Goal: Task Accomplishment & Management: Manage account settings

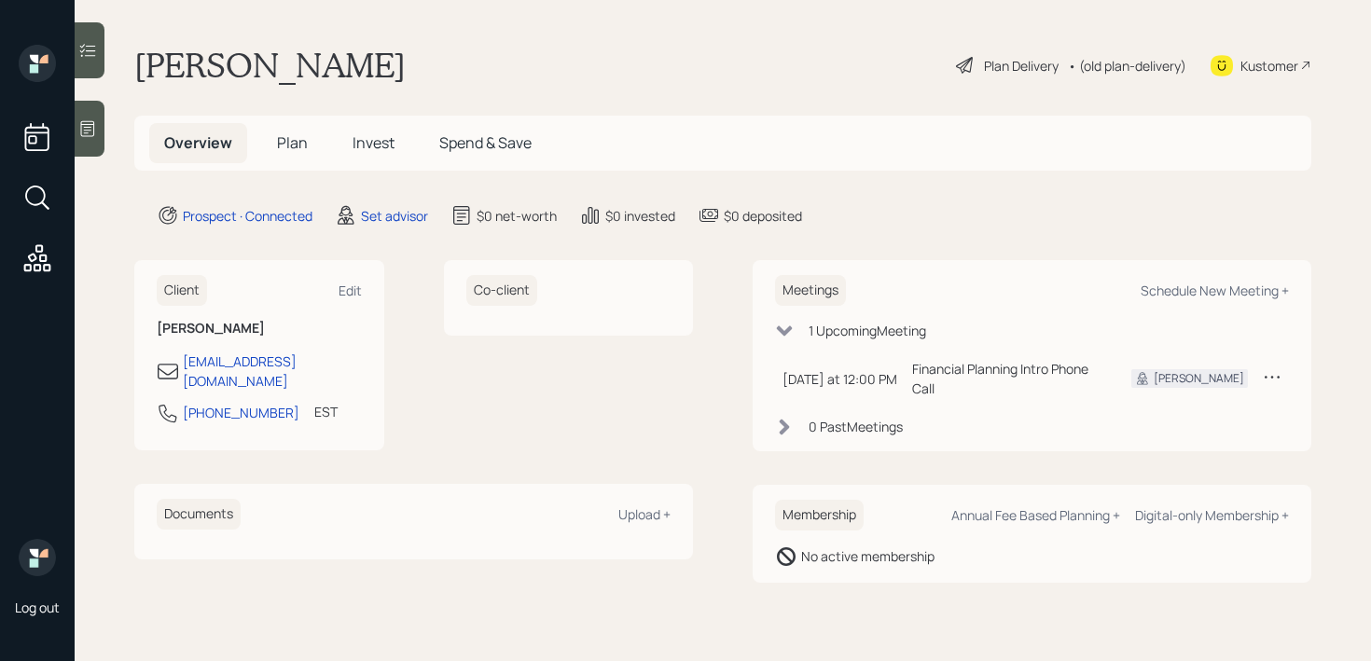
click at [101, 124] on div at bounding box center [90, 129] width 30 height 56
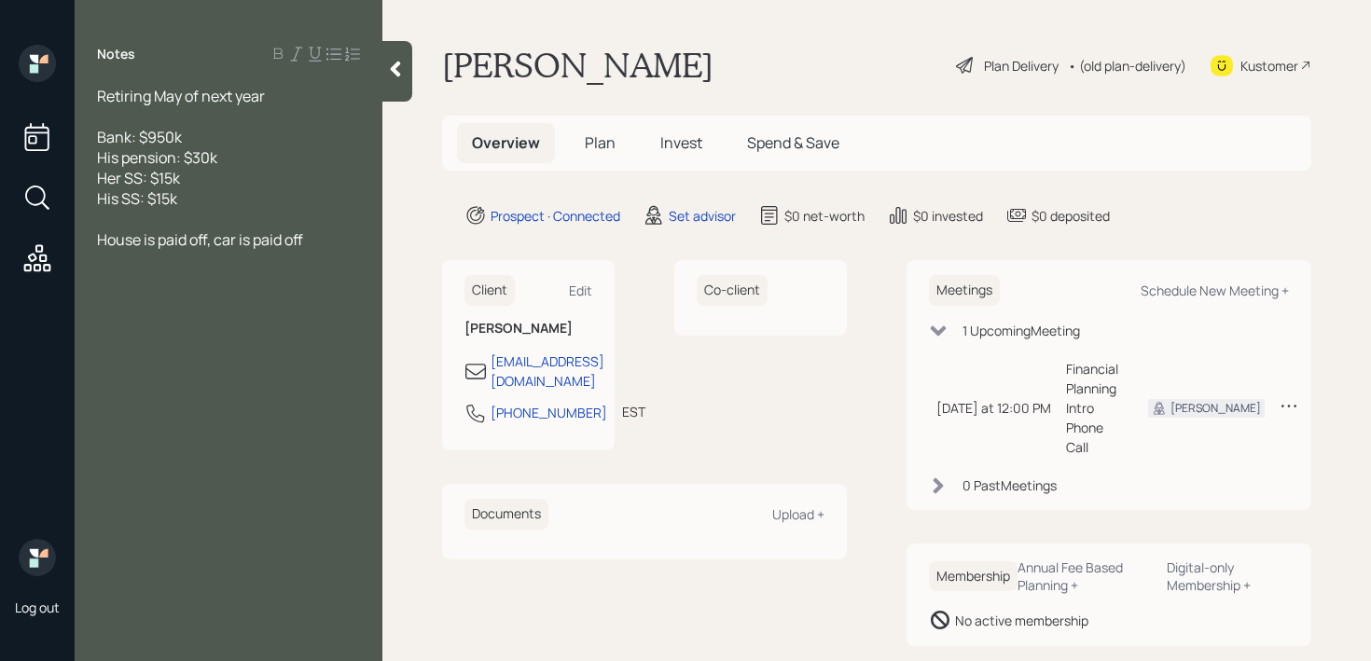
click at [261, 267] on div at bounding box center [228, 260] width 263 height 21
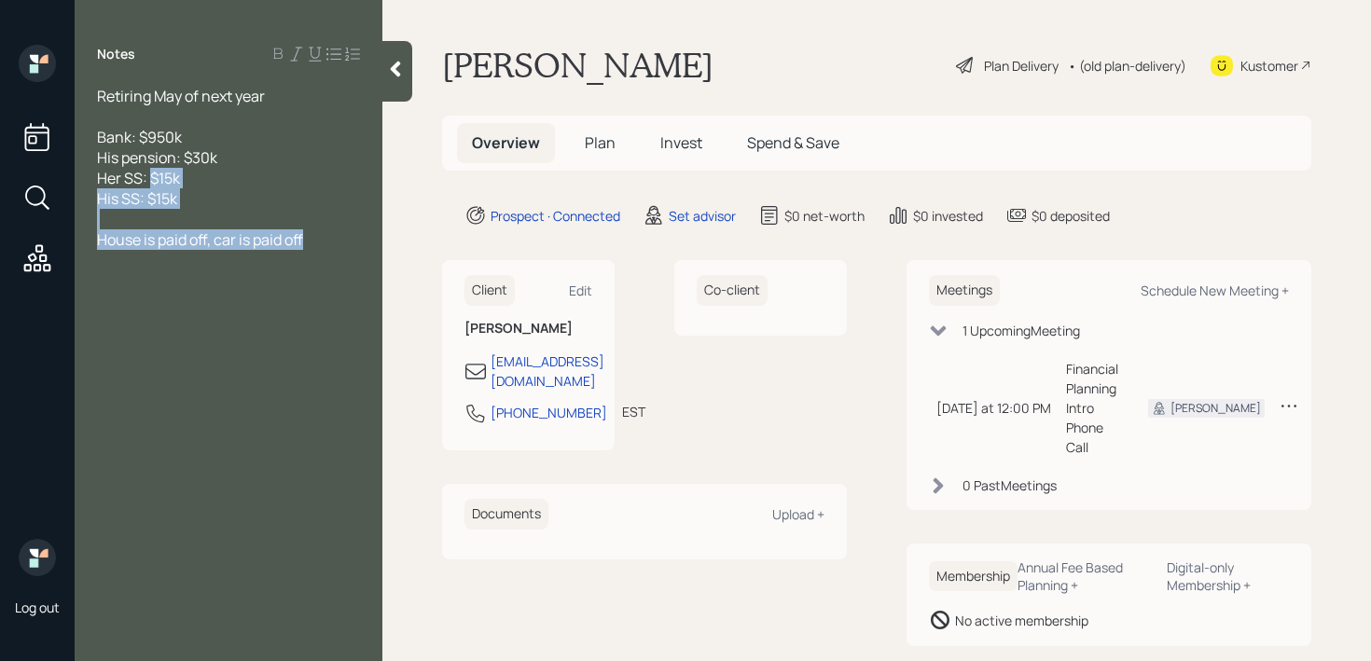
drag, startPoint x: 302, startPoint y: 255, endPoint x: 143, endPoint y: 173, distance: 178.9
click at [143, 173] on div "Retiring May of next year Bank: $950k His pension: $30k Her SS: $15k His SS: $1…" at bounding box center [228, 188] width 263 height 205
click at [143, 173] on span "Bank: $950k His pension: $30k Her SS: $15k His SS: $15k" at bounding box center [157, 168] width 120 height 82
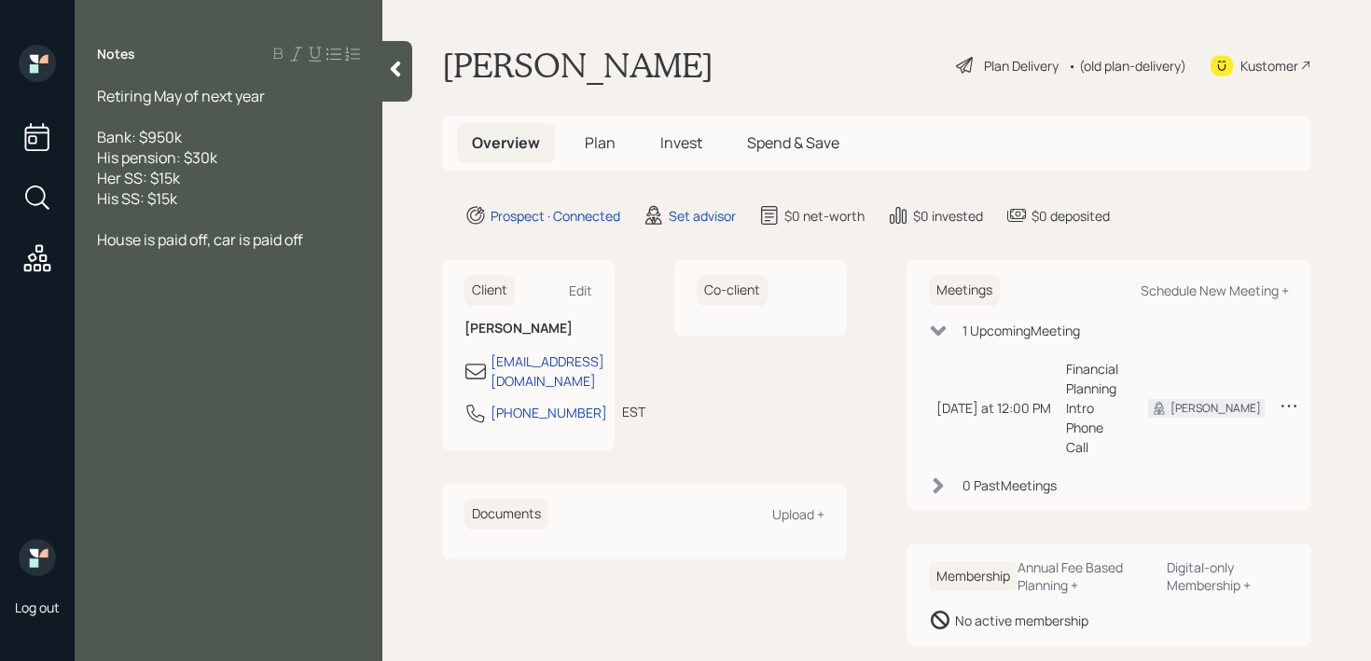
click at [221, 142] on div "Bank: $950k His pension: $30k Her SS: $15k His SS: $15k" at bounding box center [228, 168] width 263 height 82
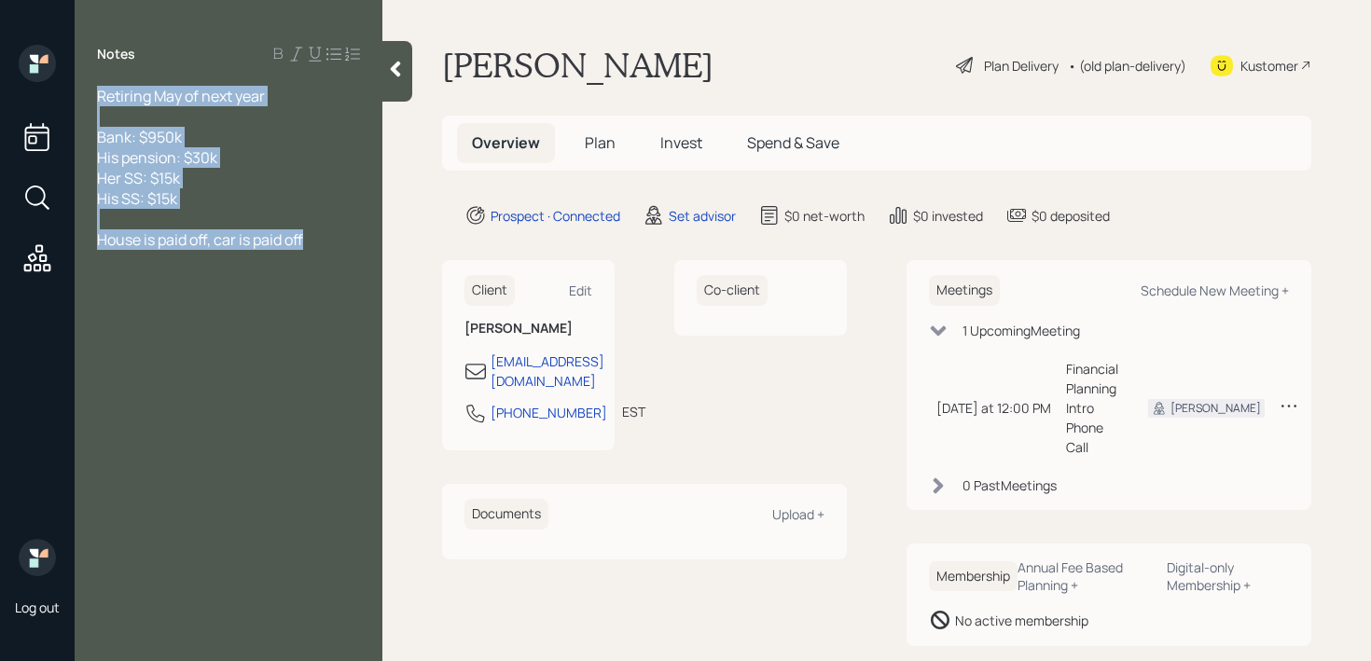
drag, startPoint x: 283, startPoint y: 233, endPoint x: 92, endPoint y: 97, distance: 234.0
click at [92, 97] on div "Retiring May of next year Bank: $950k His pension: $30k Her SS: $15k His SS: $1…" at bounding box center [229, 188] width 308 height 205
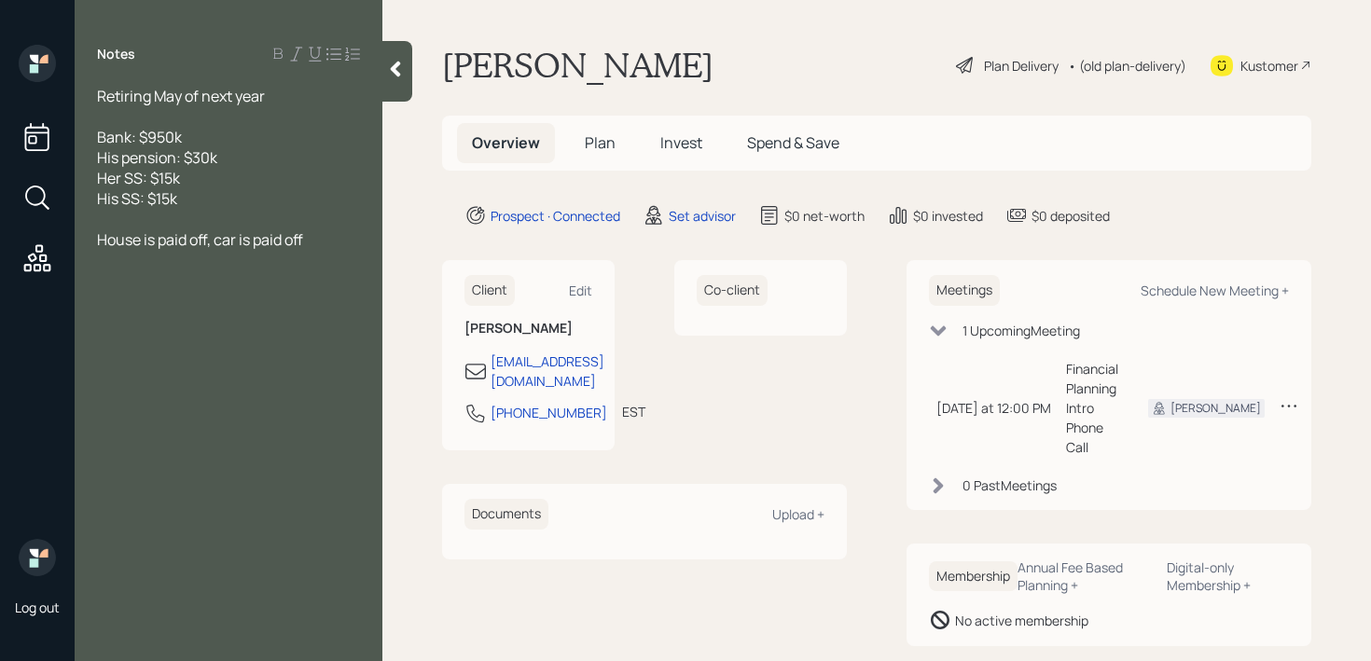
click at [333, 233] on div "House is paid off, car is paid off" at bounding box center [228, 239] width 263 height 21
paste div
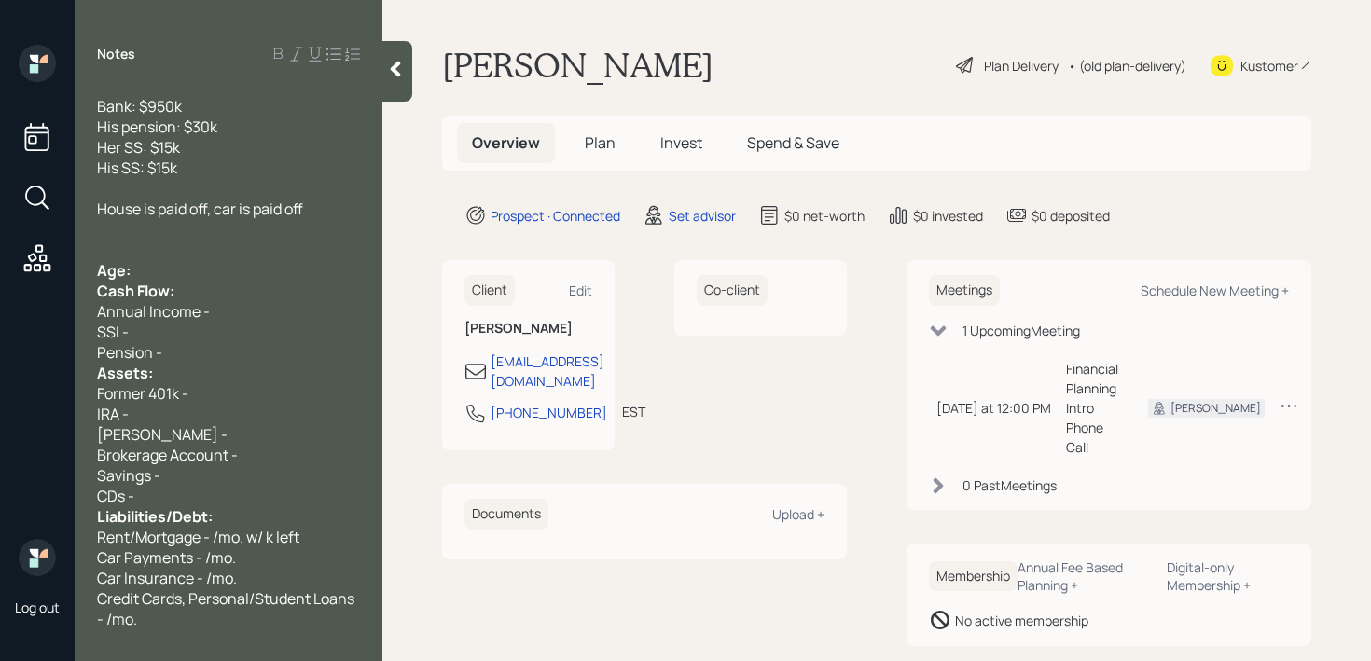
click at [258, 270] on div "Age:" at bounding box center [228, 270] width 263 height 21
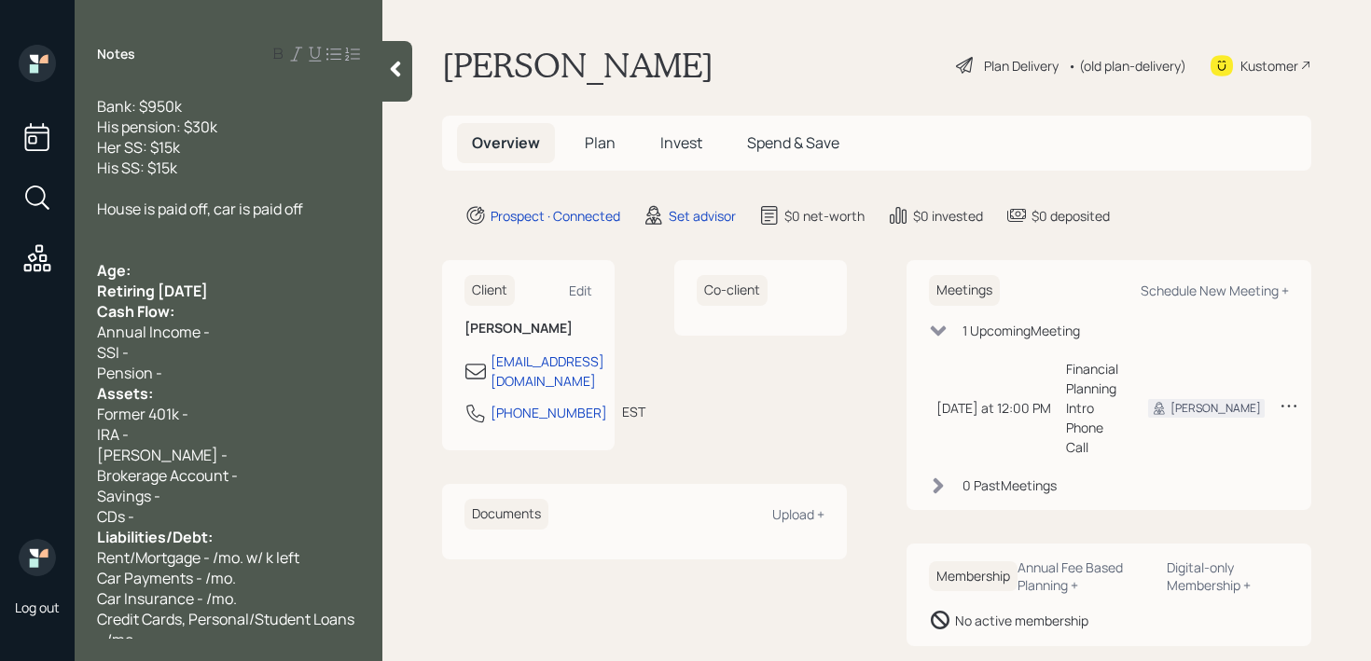
click at [191, 257] on div at bounding box center [228, 250] width 263 height 21
click at [199, 282] on span "Retiring [DATE]" at bounding box center [152, 291] width 111 height 21
click at [211, 269] on div "Age:" at bounding box center [228, 270] width 263 height 21
drag, startPoint x: 248, startPoint y: 293, endPoint x: 37, endPoint y: 293, distance: 210.8
click at [37, 293] on div "Log out Notes Retiring May of next year Bank: $950k His pension: $30k Her SS: $…" at bounding box center [685, 330] width 1371 height 661
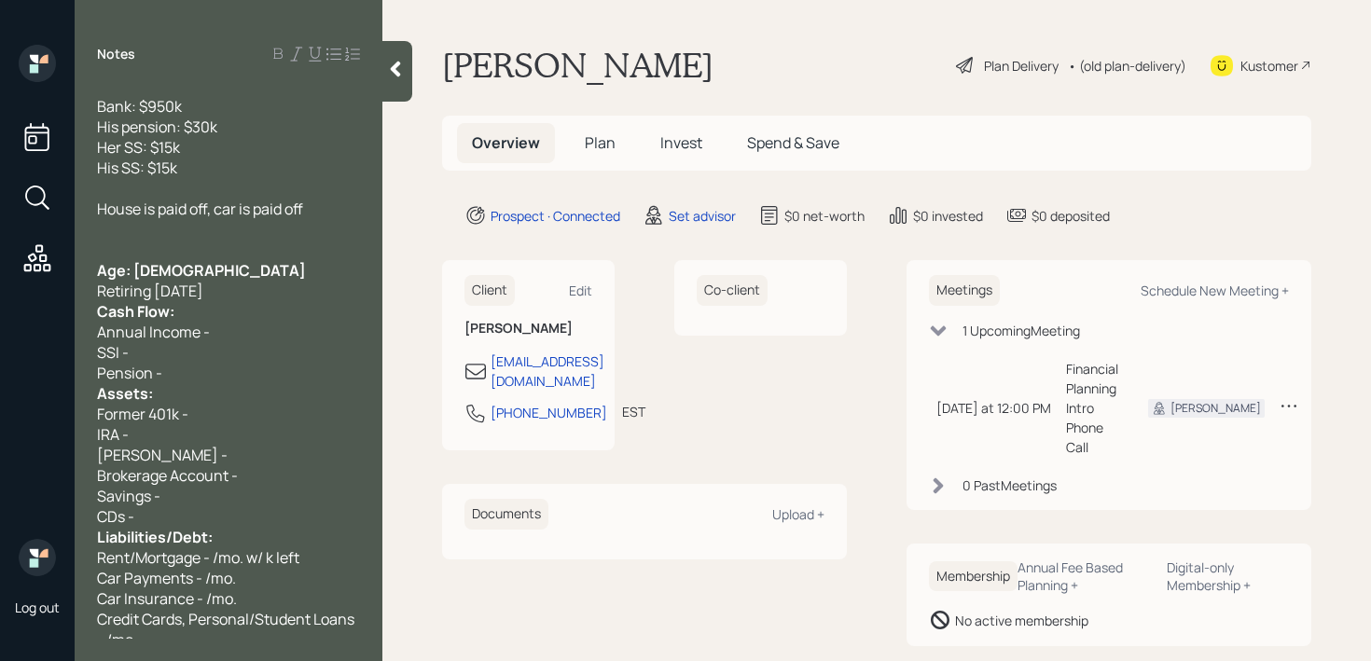
click at [118, 281] on span "Retiring [DATE]" at bounding box center [150, 291] width 106 height 21
click at [145, 275] on span "Age: [DEMOGRAPHIC_DATA]" at bounding box center [201, 270] width 209 height 21
drag, startPoint x: 161, startPoint y: 271, endPoint x: 135, endPoint y: 271, distance: 26.1
click at [135, 271] on div "Age: [DEMOGRAPHIC_DATA]" at bounding box center [228, 270] width 263 height 21
click at [201, 325] on span "Annual Income -" at bounding box center [153, 332] width 113 height 21
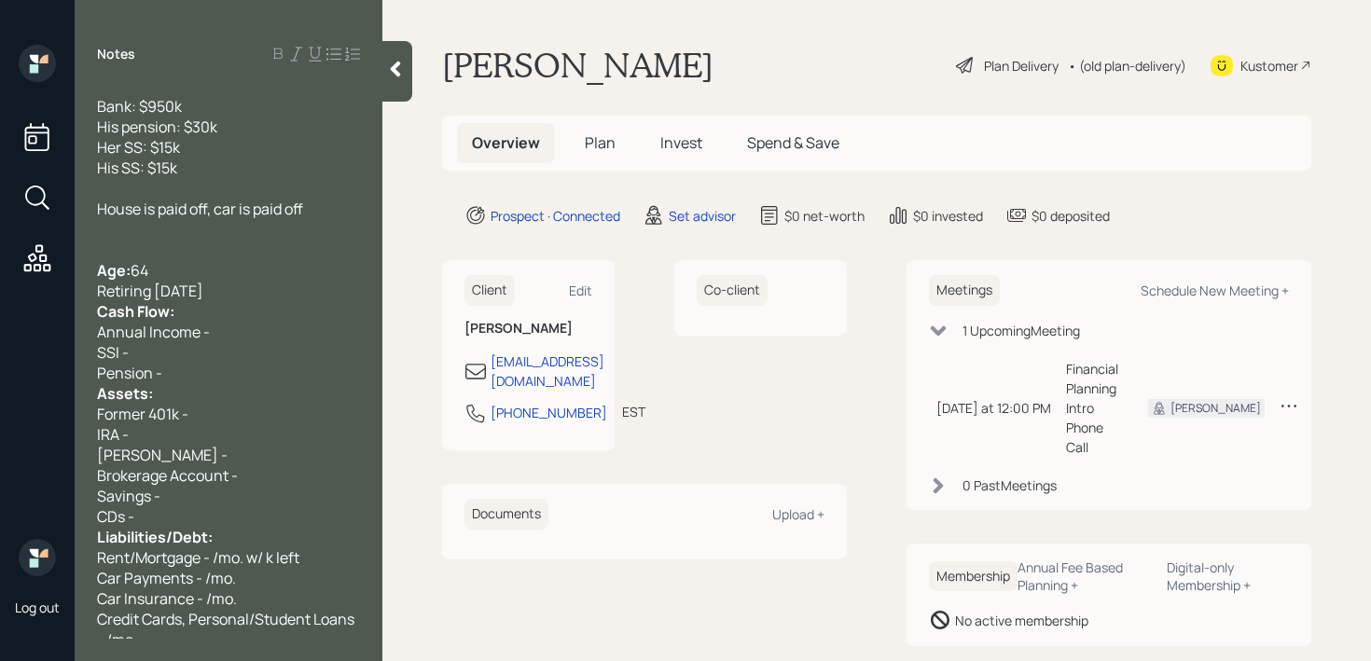
click at [240, 293] on div "Retiring [DATE]" at bounding box center [228, 291] width 263 height 21
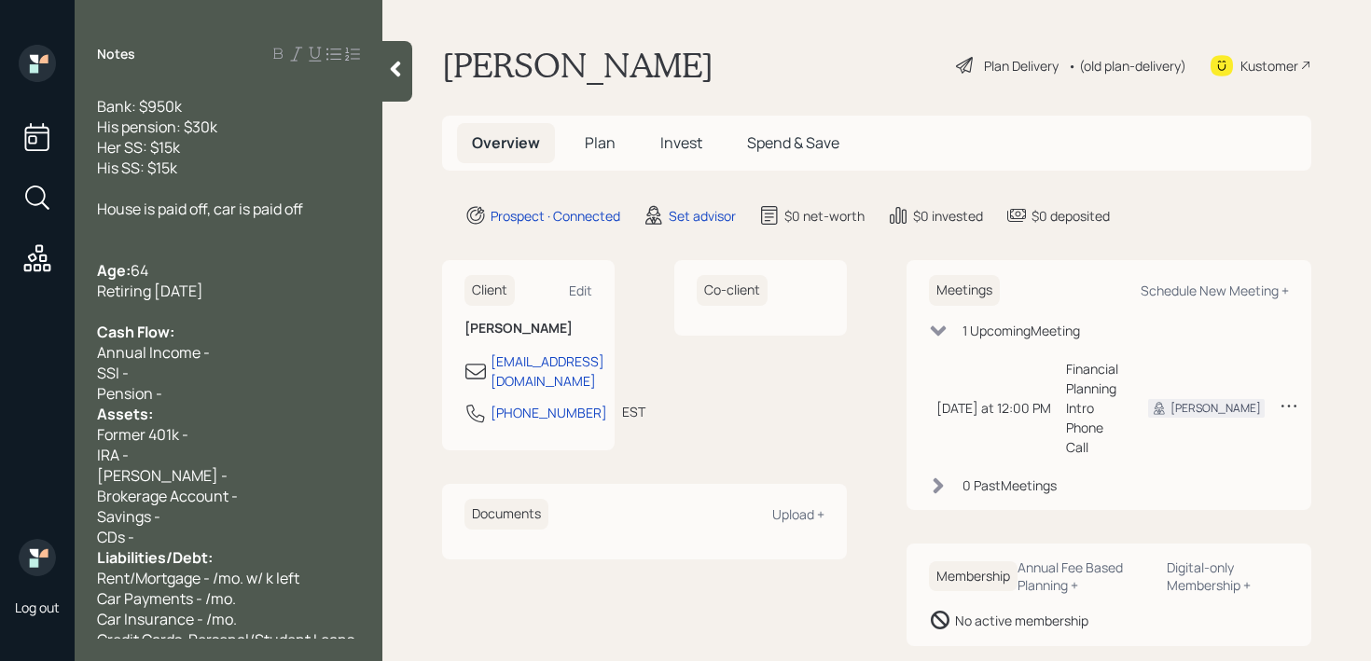
click at [221, 424] on div "Former 401k -" at bounding box center [228, 434] width 263 height 21
click at [225, 381] on div "SSI -" at bounding box center [228, 373] width 263 height 21
click at [236, 388] on div "Pension -" at bounding box center [228, 393] width 263 height 21
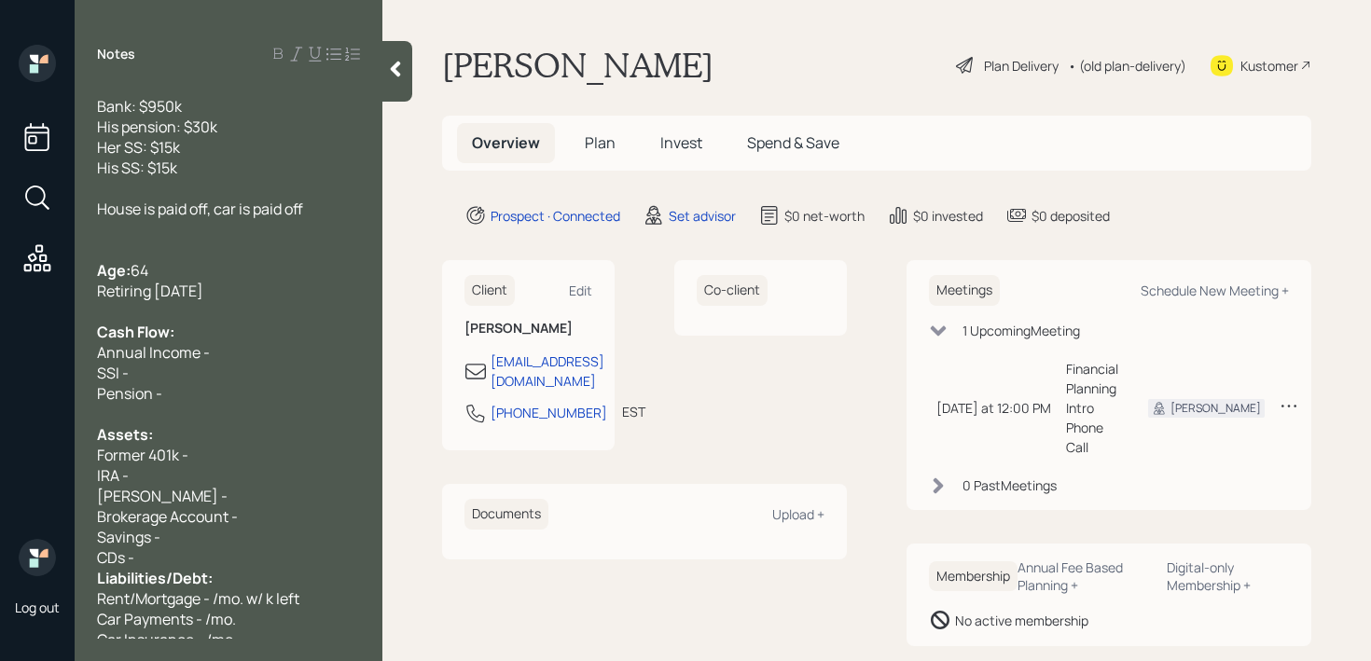
click at [250, 536] on div "Savings -" at bounding box center [228, 537] width 263 height 21
click at [250, 555] on div "CDs -" at bounding box center [228, 557] width 263 height 21
click at [258, 539] on div "Savings -" at bounding box center [228, 537] width 263 height 21
click at [274, 459] on div "Former 401k -" at bounding box center [228, 455] width 263 height 21
drag, startPoint x: 145, startPoint y: 458, endPoint x: 72, endPoint y: 458, distance: 72.8
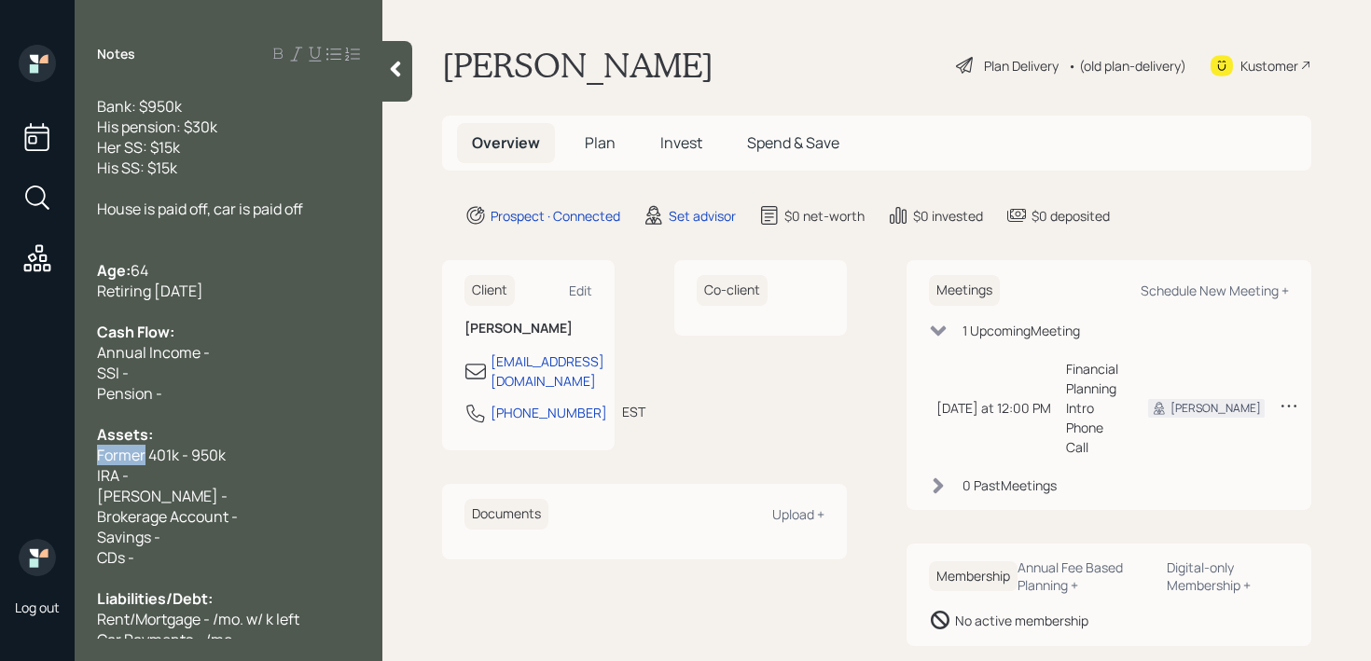
click at [76, 458] on div "Retiring May of next year Bank: $950k His pension: $30k Her SS: $15k His SS: $1…" at bounding box center [229, 362] width 308 height 553
click at [248, 442] on div "Assets:" at bounding box center [228, 434] width 263 height 21
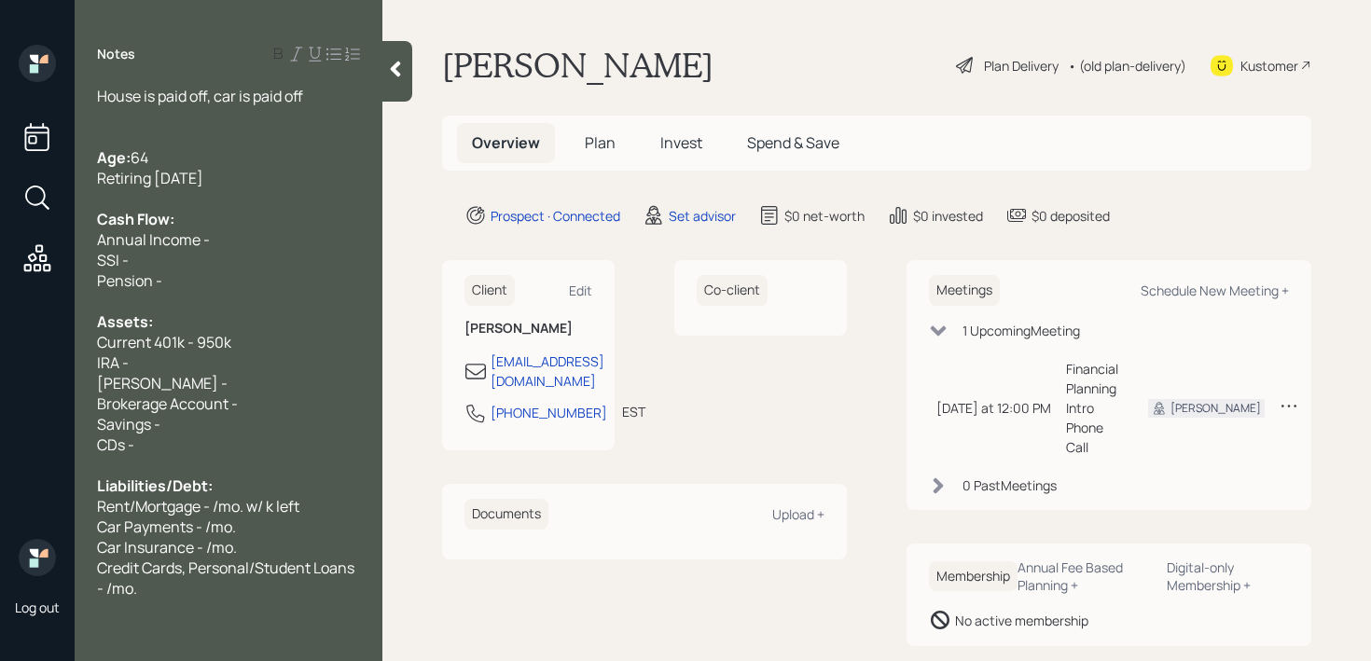
click at [253, 599] on div at bounding box center [228, 609] width 263 height 21
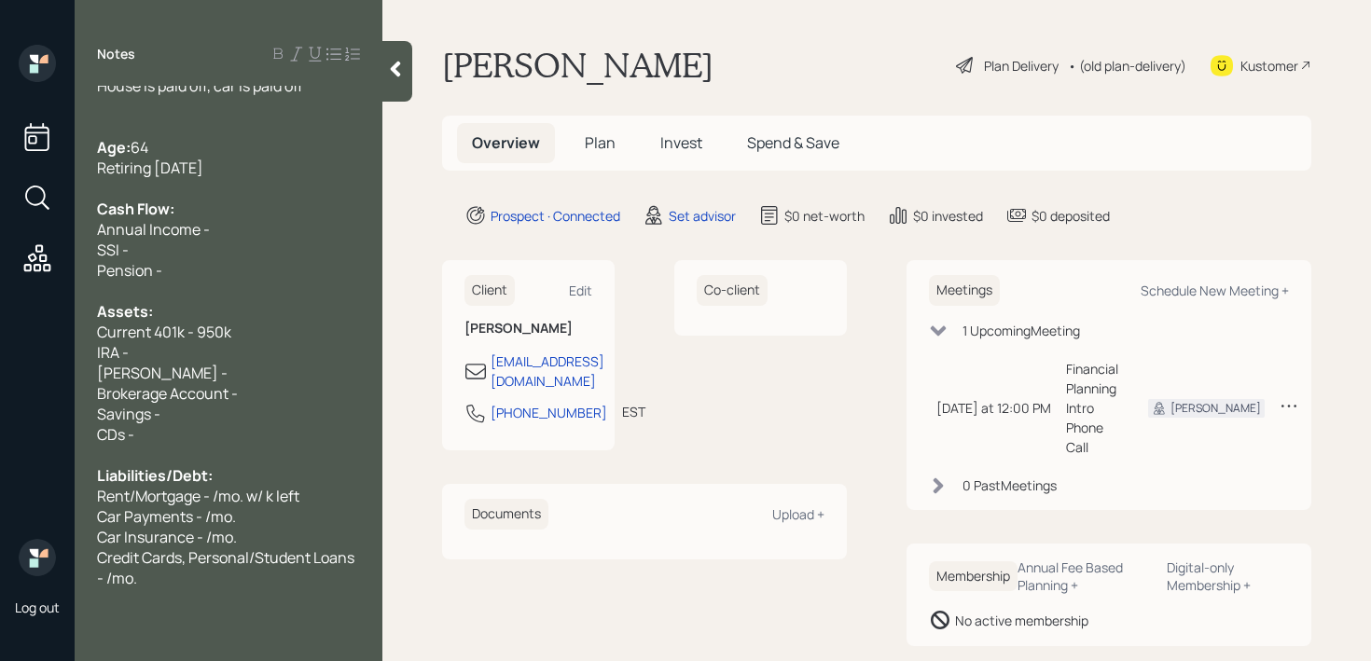
scroll to position [174, 0]
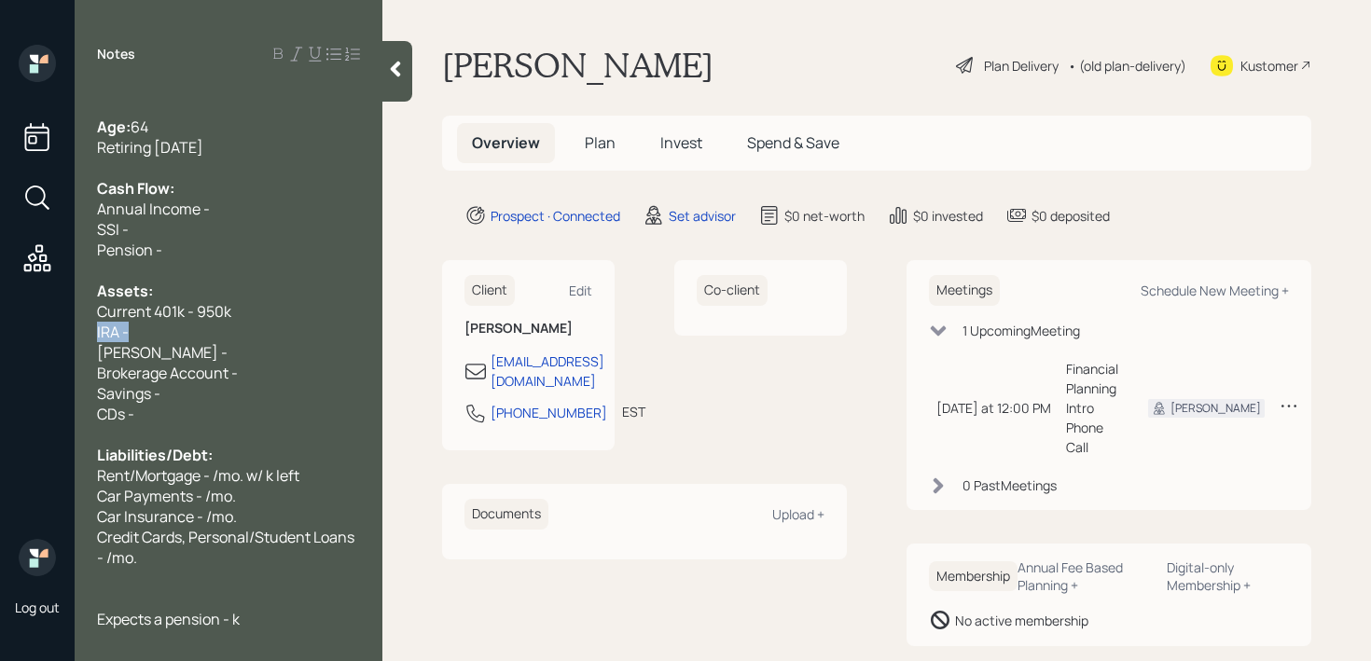
drag, startPoint x: 245, startPoint y: 322, endPoint x: 43, endPoint y: 321, distance: 202.4
click at [43, 322] on div "Log out Notes Retiring May of next year Bank: $950k His pension: $30k Her SS: $…" at bounding box center [685, 330] width 1371 height 661
click at [174, 315] on span "Current 401k - 950k" at bounding box center [164, 311] width 134 height 21
click at [214, 297] on div "Assets:" at bounding box center [228, 291] width 263 height 21
drag, startPoint x: 158, startPoint y: 313, endPoint x: 0, endPoint y: 313, distance: 157.6
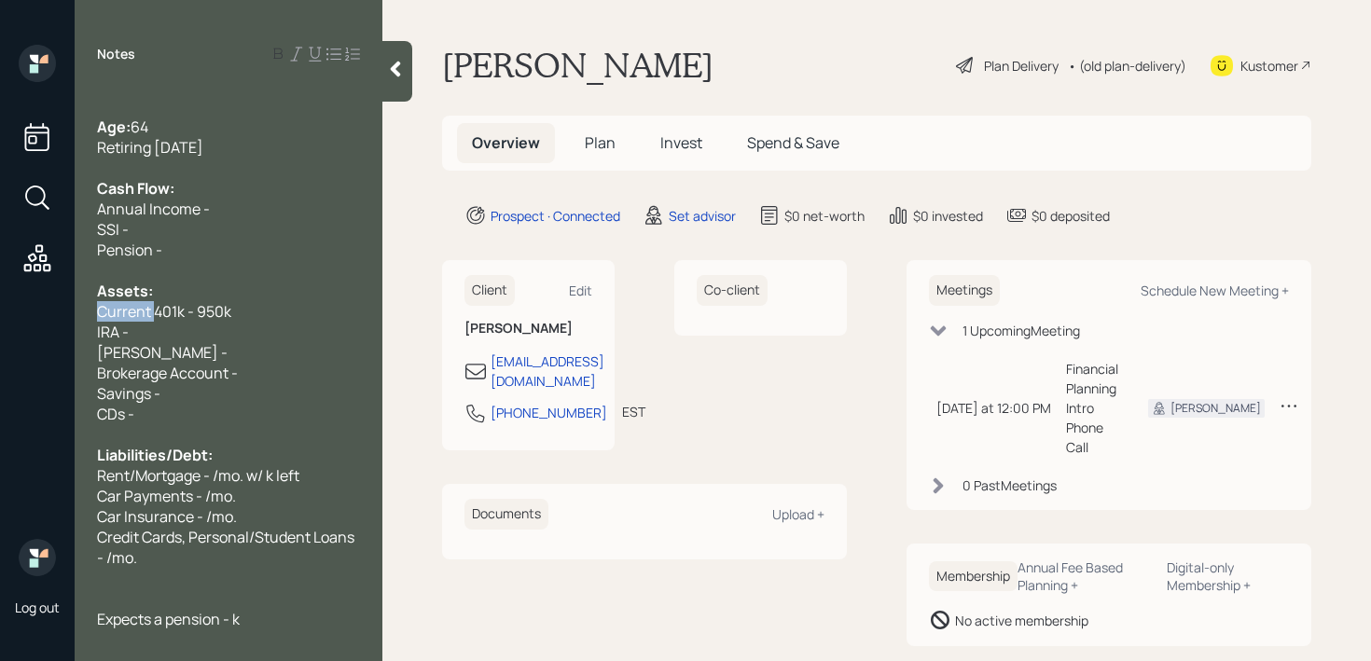
click at [0, 313] on div "Log out Notes Retiring May of next year Bank: $950k His pension: $30k Her SS: $…" at bounding box center [685, 330] width 1371 height 661
click at [155, 312] on span "IRA 401k - 950k" at bounding box center [148, 311] width 103 height 21
drag, startPoint x: 191, startPoint y: 335, endPoint x: 0, endPoint y: 335, distance: 191.2
click at [0, 335] on div "Log out Notes Retiring May of next year Bank: $950k His pension: $30k Her SS: $…" at bounding box center [685, 330] width 1371 height 661
click at [107, 311] on span "IRA - 950k" at bounding box center [133, 311] width 72 height 21
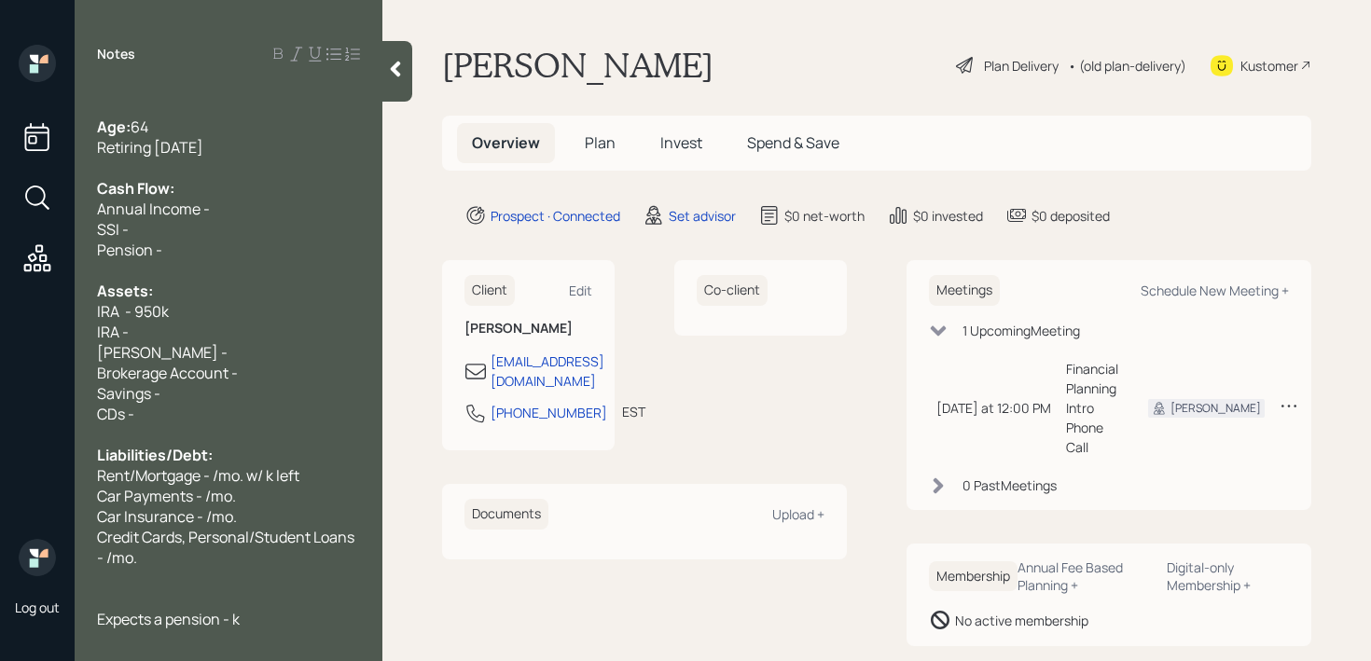
click at [125, 311] on span "IRA - 950k" at bounding box center [133, 311] width 72 height 21
drag, startPoint x: 150, startPoint y: 338, endPoint x: 0, endPoint y: 338, distance: 150.2
click at [0, 338] on div "Log out Notes Retiring May of next year Bank: $950k His pension: $30k Her SS: $…" at bounding box center [685, 330] width 1371 height 661
click at [12, 338] on div "Log out" at bounding box center [37, 330] width 75 height 661
drag, startPoint x: 173, startPoint y: 351, endPoint x: 90, endPoint y: 336, distance: 83.4
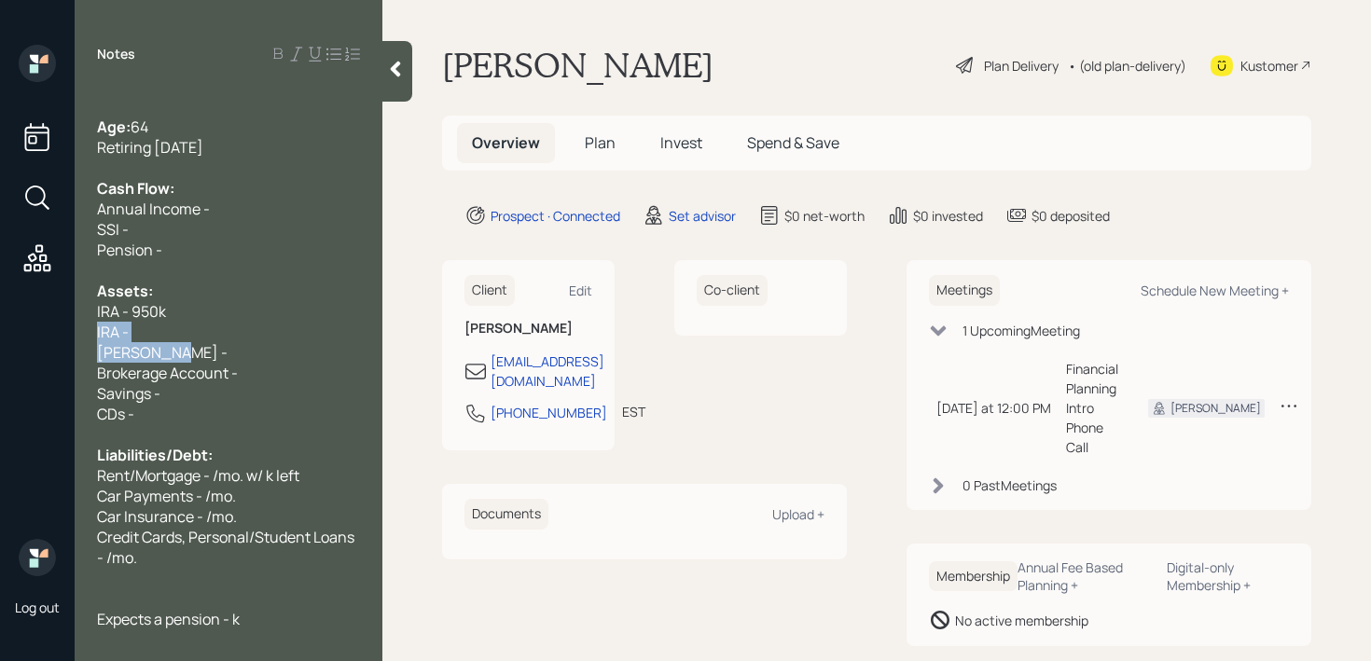
click at [90, 336] on div "Retiring May of next year Bank: $950k His pension: $30k Her SS: $15k His SS: $1…" at bounding box center [229, 362] width 308 height 553
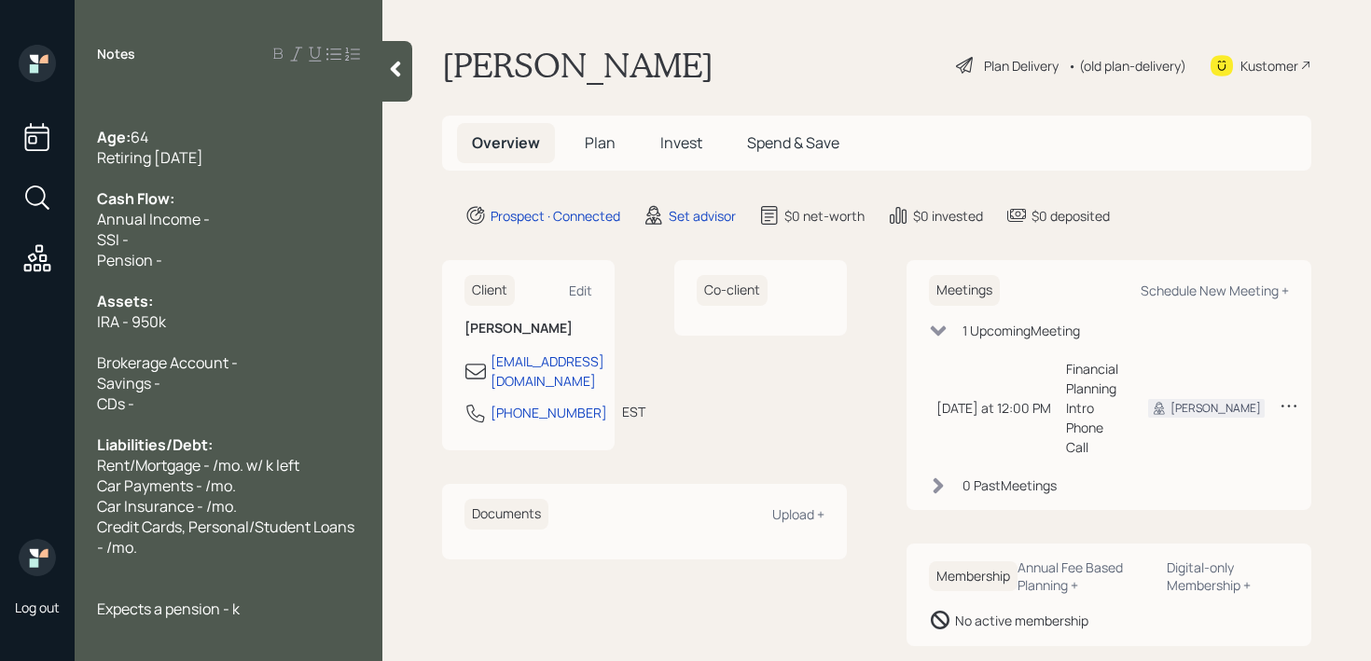
scroll to position [144, 0]
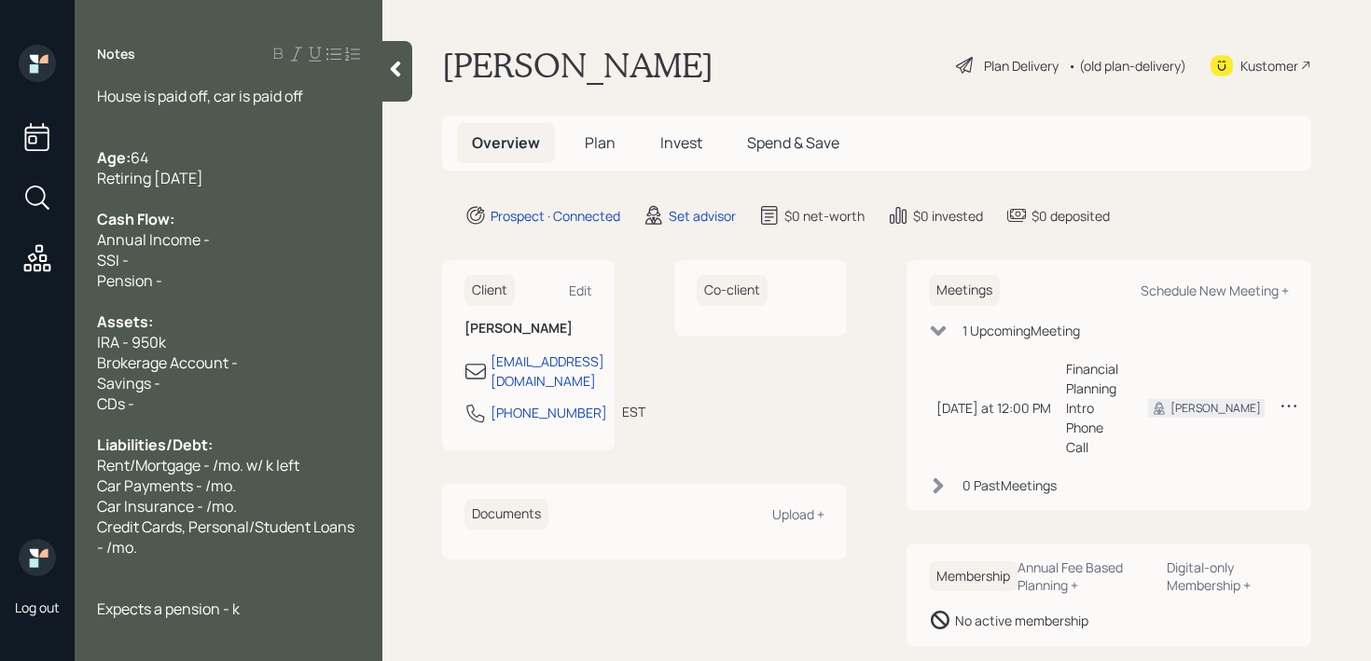
click at [264, 382] on div "Savings -" at bounding box center [228, 383] width 263 height 21
click at [235, 447] on div "Liabilities/Debt:" at bounding box center [228, 445] width 263 height 21
click at [254, 395] on div "CDs -" at bounding box center [228, 404] width 263 height 21
drag, startPoint x: 269, startPoint y: 395, endPoint x: 0, endPoint y: 395, distance: 268.6
click at [0, 395] on div "Log out Notes Retiring May of next year Bank: $950k His pension: $30k Her SS: $…" at bounding box center [685, 330] width 1371 height 661
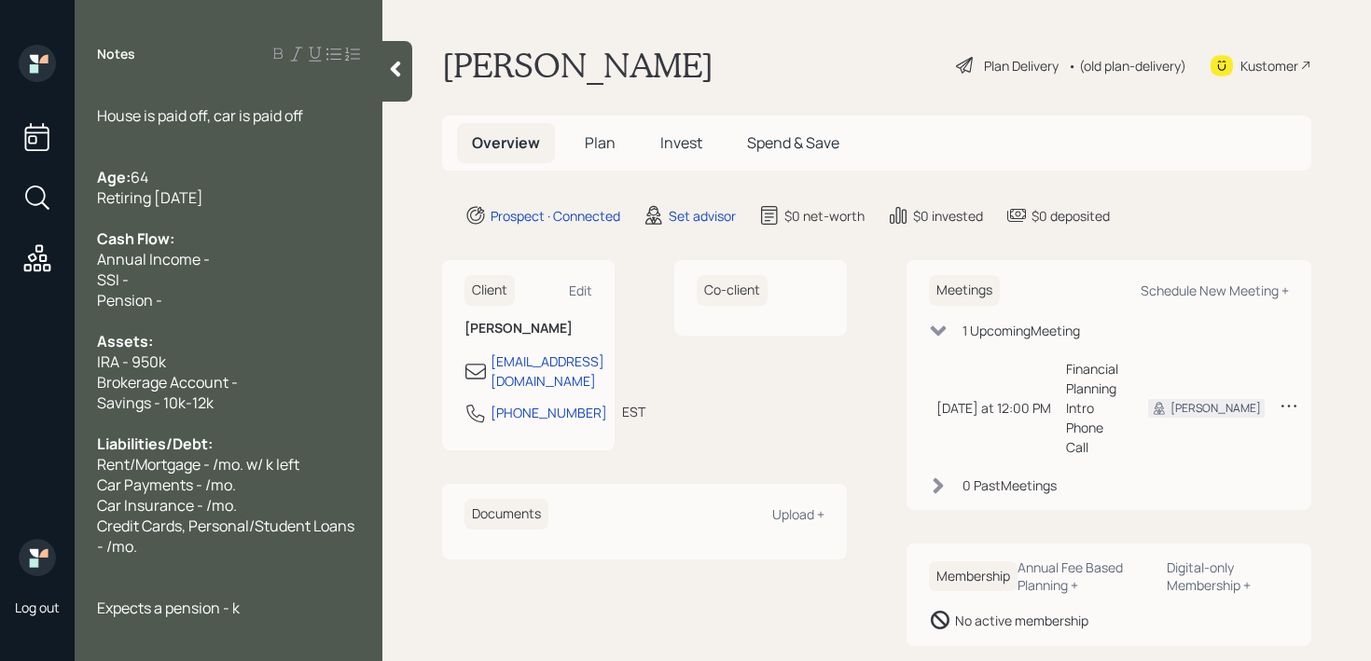
scroll to position [123, 0]
click at [258, 271] on div "SSI -" at bounding box center [228, 280] width 263 height 21
click at [270, 259] on div "Annual Income -" at bounding box center [228, 260] width 263 height 21
click at [232, 289] on div "SSI -" at bounding box center [228, 280] width 263 height 21
click at [264, 253] on div "Annual Income -" at bounding box center [228, 260] width 263 height 21
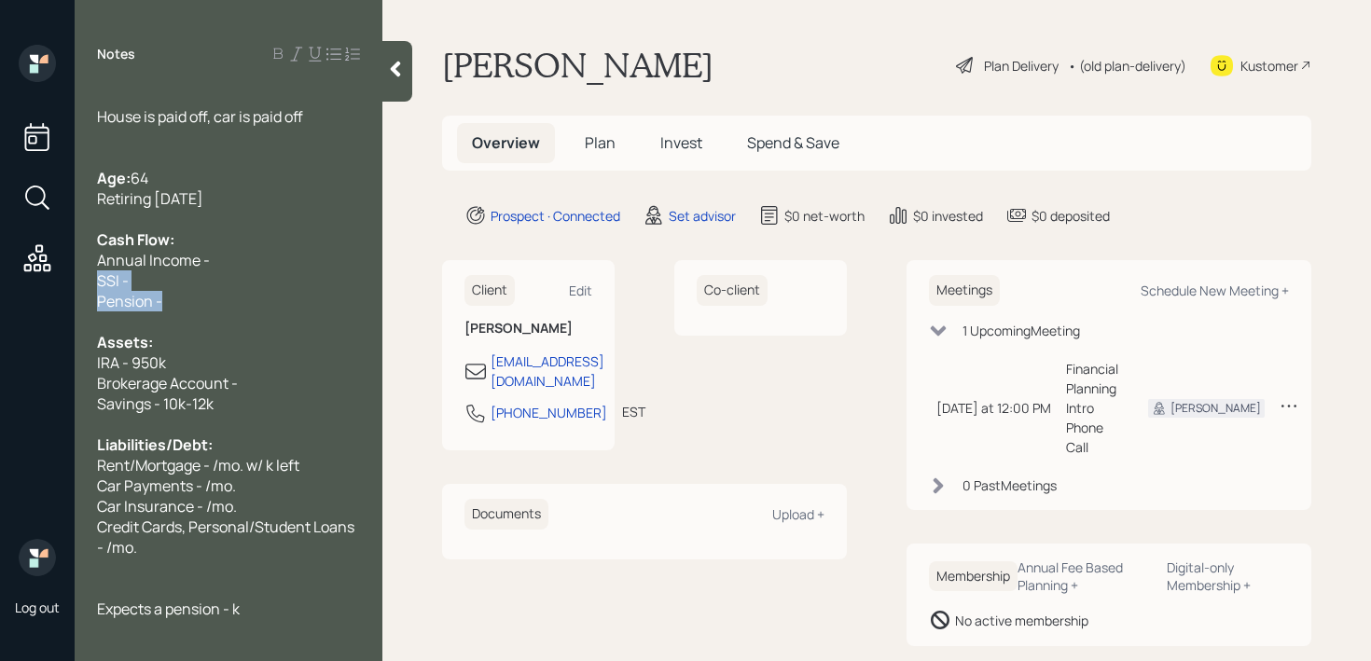
drag, startPoint x: 245, startPoint y: 302, endPoint x: 62, endPoint y: 290, distance: 183.2
click at [62, 290] on div "Log out Notes Retiring May of next year Bank: $950k His pension: $30k Her SS: $…" at bounding box center [685, 330] width 1371 height 661
click at [260, 234] on div "Cash Flow:" at bounding box center [228, 239] width 263 height 21
click at [260, 265] on div "Annual Income -" at bounding box center [228, 260] width 263 height 21
drag, startPoint x: 188, startPoint y: 313, endPoint x: 82, endPoint y: 278, distance: 112.1
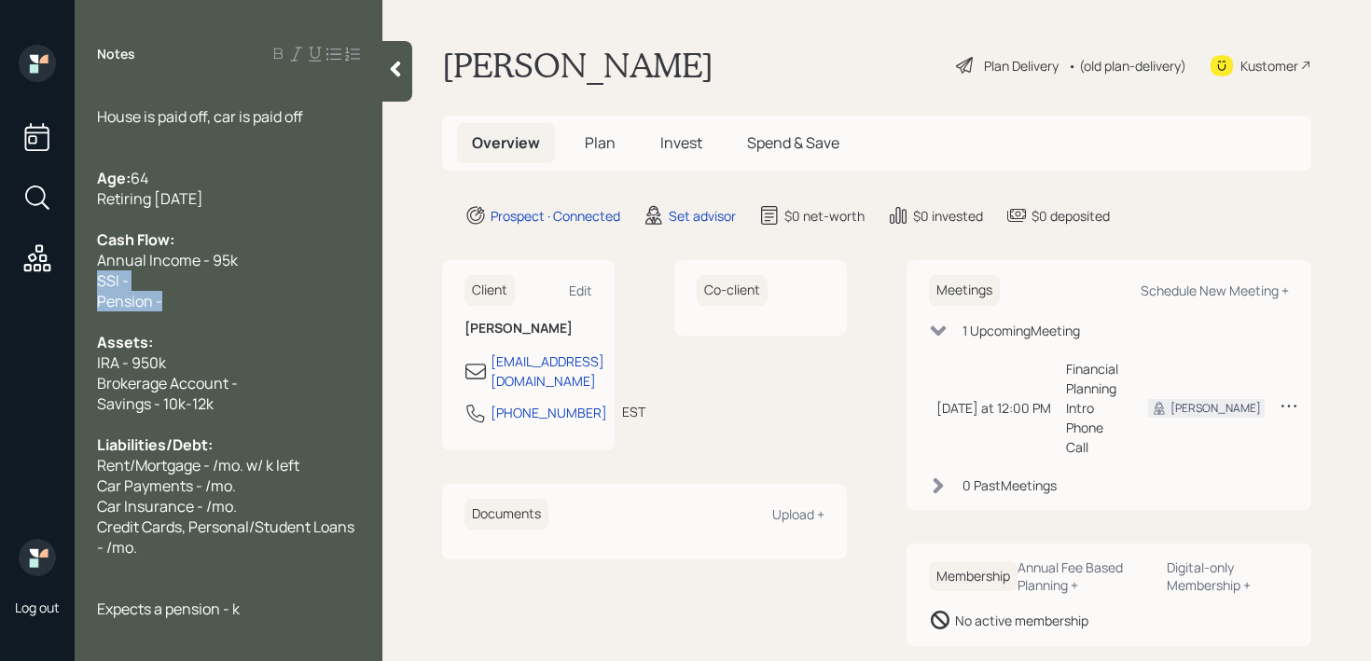
click at [82, 278] on div "Retiring May of next year Bank: $950k His pension: $30k Her SS: $15k His SS: $1…" at bounding box center [229, 362] width 308 height 553
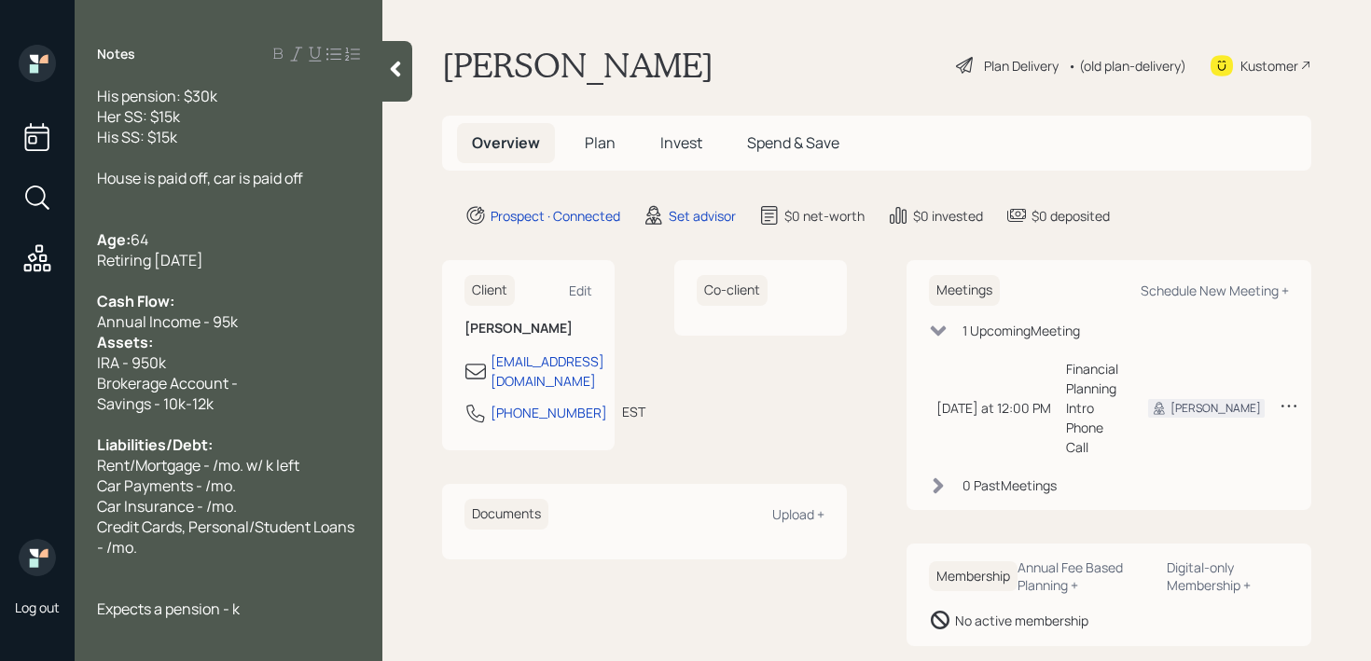
scroll to position [82, 0]
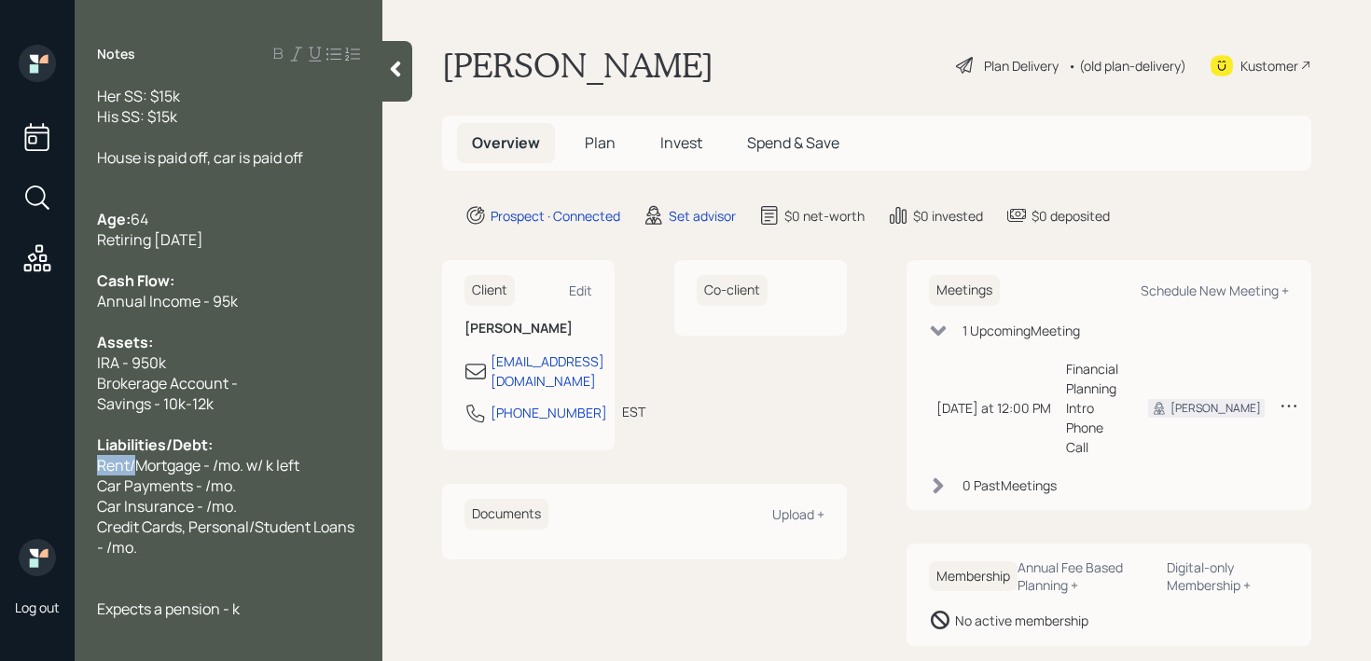
drag, startPoint x: 140, startPoint y: 464, endPoint x: 39, endPoint y: 464, distance: 100.7
click at [39, 464] on div "Log out Notes Retiring May of next year Bank: $950k His pension: $30k Her SS: $…" at bounding box center [685, 330] width 1371 height 661
drag, startPoint x: 296, startPoint y: 462, endPoint x: 0, endPoint y: 462, distance: 295.7
click at [0, 462] on div "Log out Notes Retiring May of next year Bank: $950k His pension: $30k Her SS: $…" at bounding box center [685, 330] width 1371 height 661
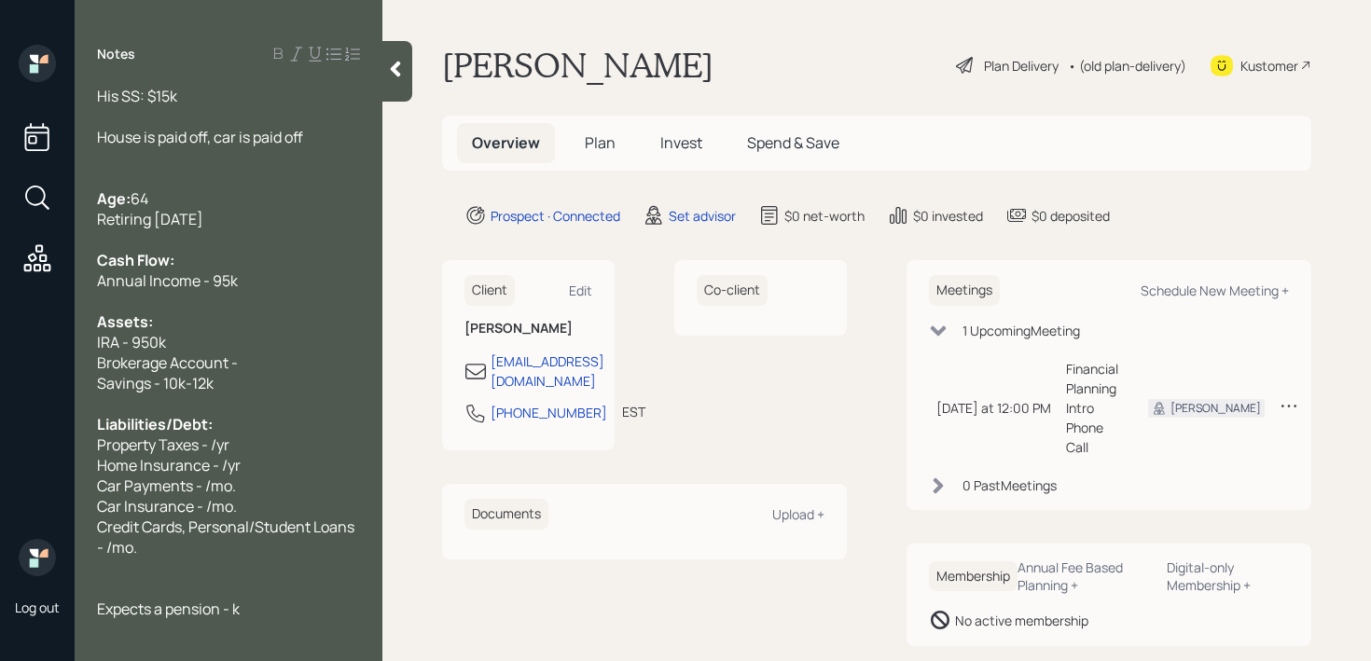
click at [217, 441] on span "Property Taxes - /yr" at bounding box center [163, 445] width 132 height 21
click at [223, 464] on span "Home Insurance - /yr" at bounding box center [169, 465] width 144 height 21
drag, startPoint x: 256, startPoint y: 482, endPoint x: 0, endPoint y: 482, distance: 256.5
click at [0, 482] on div "Log out Notes Retiring May of next year Bank: $950k His pension: $30k Her SS: $…" at bounding box center [685, 330] width 1371 height 661
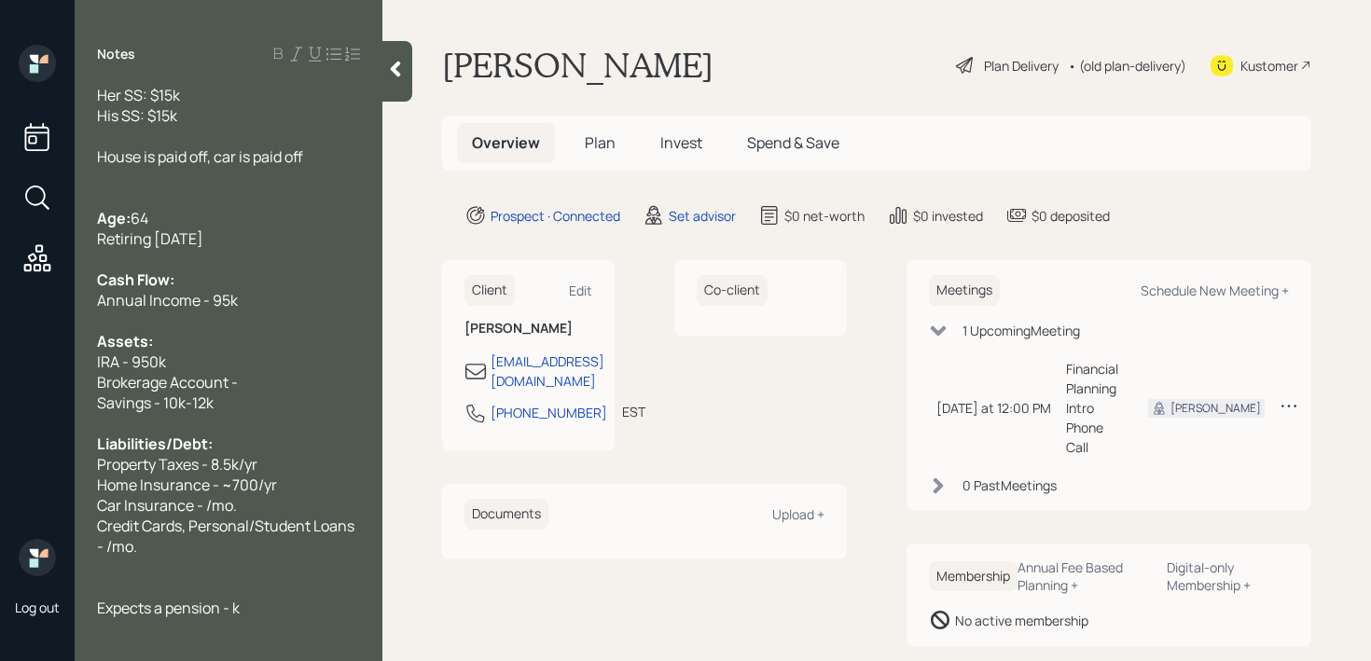
scroll to position [82, 0]
click at [196, 512] on span "Car Insurance - /mo." at bounding box center [167, 506] width 140 height 21
drag, startPoint x: 203, startPoint y: 505, endPoint x: 290, endPoint y: 459, distance: 98.0
click at [205, 505] on span "Car Insurance - /mo." at bounding box center [167, 506] width 140 height 21
drag, startPoint x: 229, startPoint y: 555, endPoint x: 67, endPoint y: 532, distance: 163.0
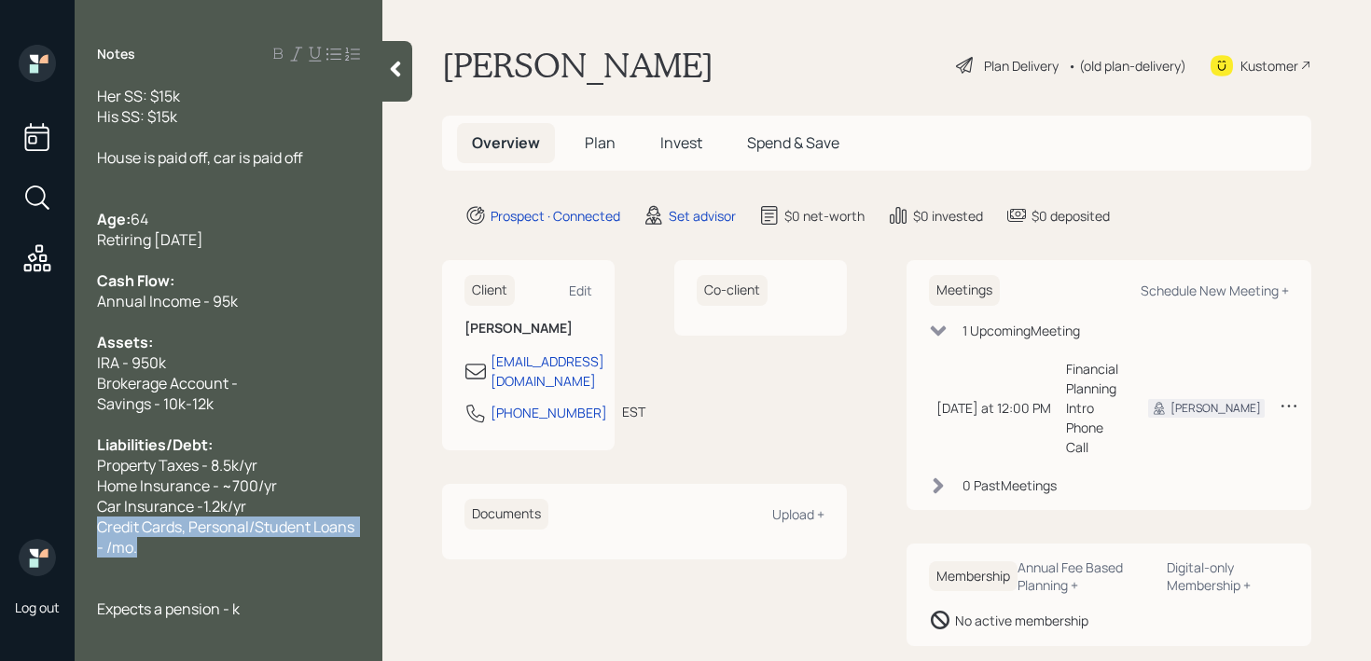
click at [67, 532] on div "Log out Notes Retiring May of next year Bank: $950k His pension: $30k Her SS: $…" at bounding box center [685, 330] width 1371 height 661
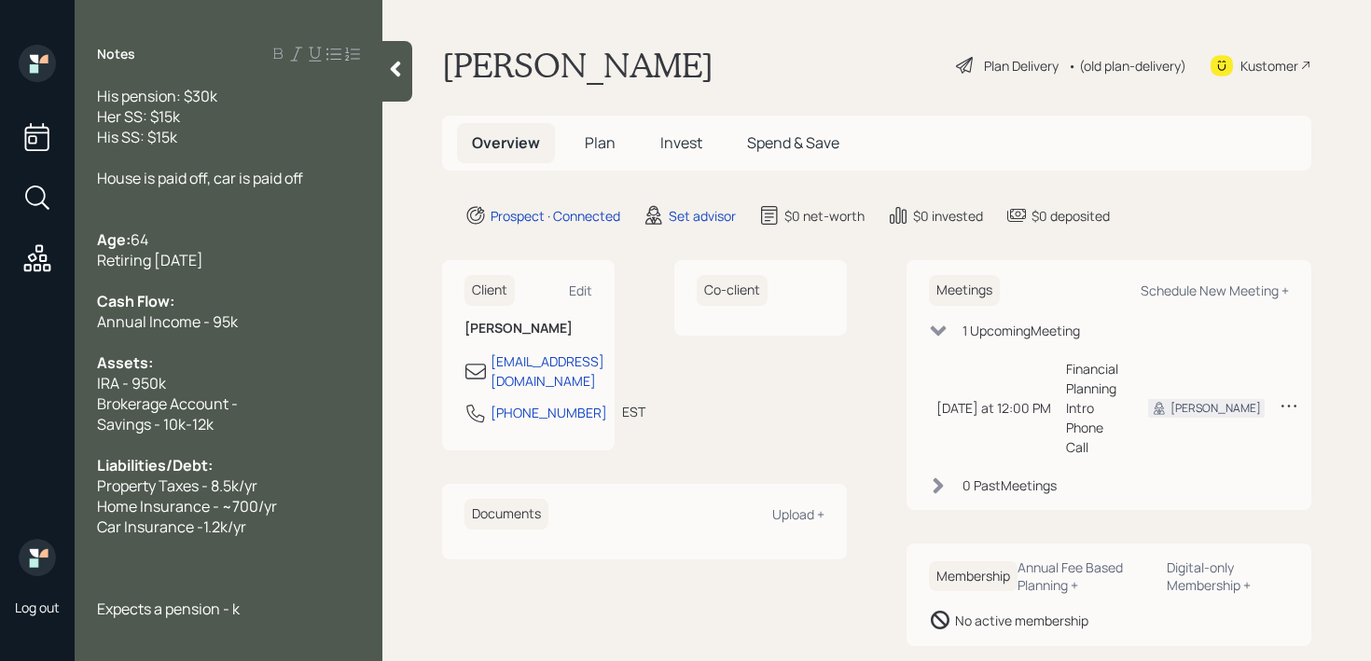
click at [328, 607] on div "Expects a pension - k" at bounding box center [228, 609] width 263 height 21
click at [163, 614] on span "Expects a pension" at bounding box center [158, 609] width 123 height 21
click at [194, 508] on span "Home Insurance - ~700/yr" at bounding box center [187, 506] width 180 height 21
click at [194, 518] on span "Car Insurance -1.2k/yr" at bounding box center [171, 527] width 149 height 21
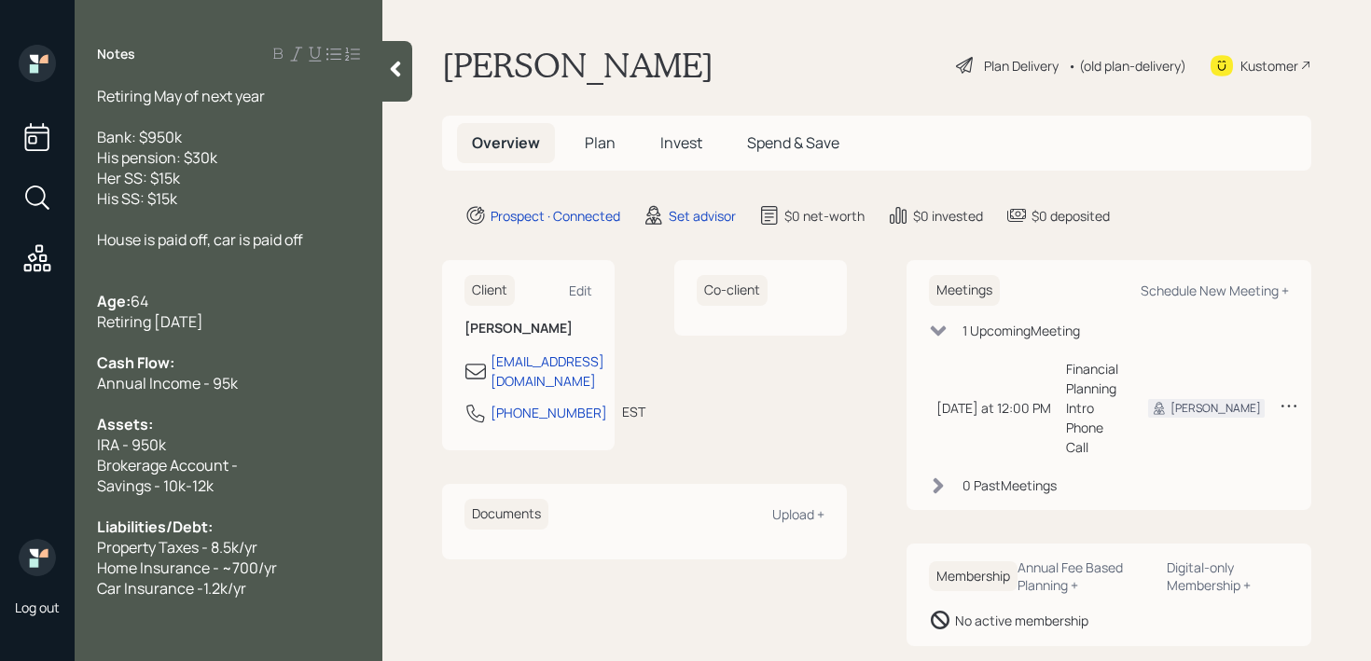
drag, startPoint x: 291, startPoint y: 90, endPoint x: 291, endPoint y: 78, distance: 11.2
click at [291, 90] on div "Retiring May of next year" at bounding box center [228, 96] width 263 height 21
click at [268, 319] on div "Retiring [DATE]" at bounding box center [228, 322] width 263 height 21
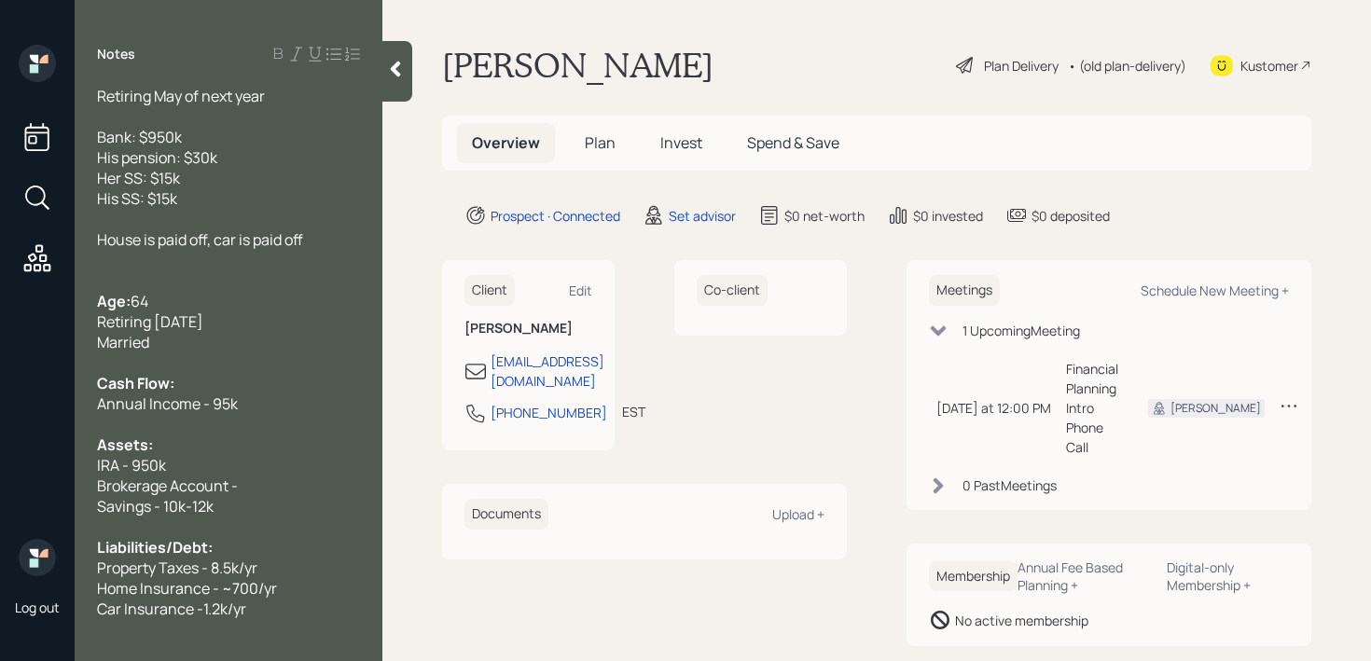
scroll to position [82, 0]
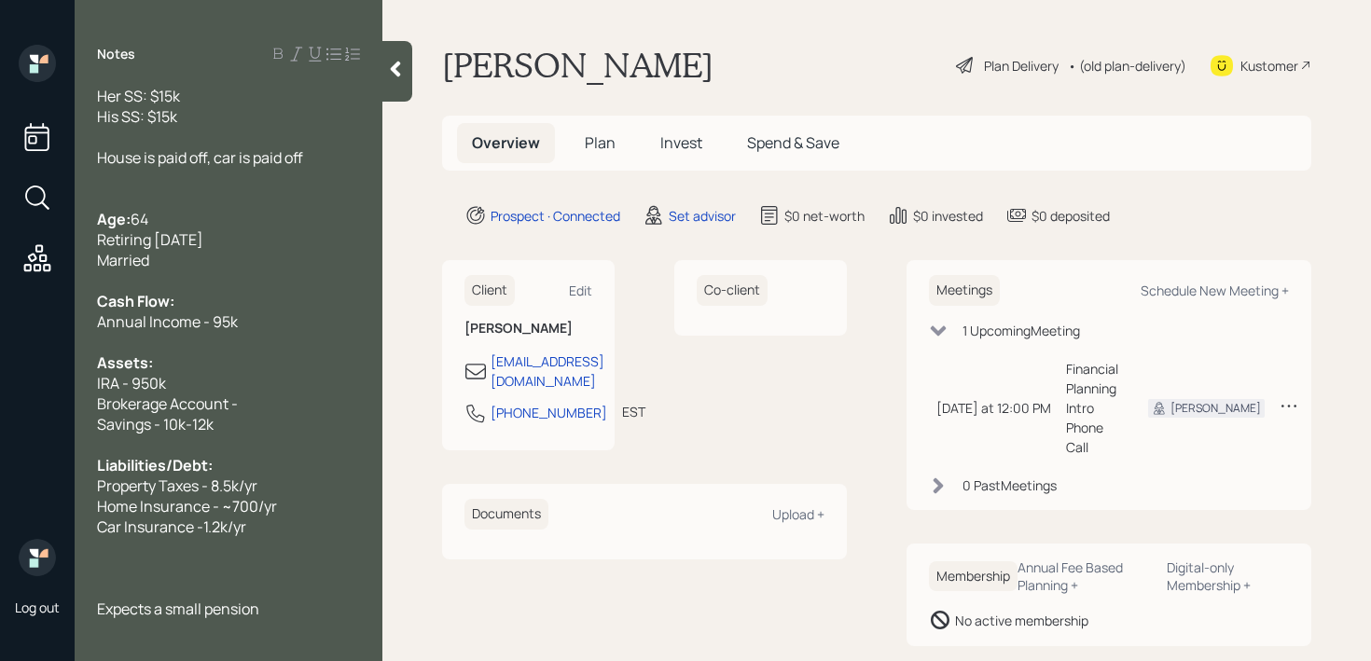
click at [264, 539] on div at bounding box center [228, 547] width 263 height 21
click at [264, 547] on div at bounding box center [228, 547] width 263 height 21
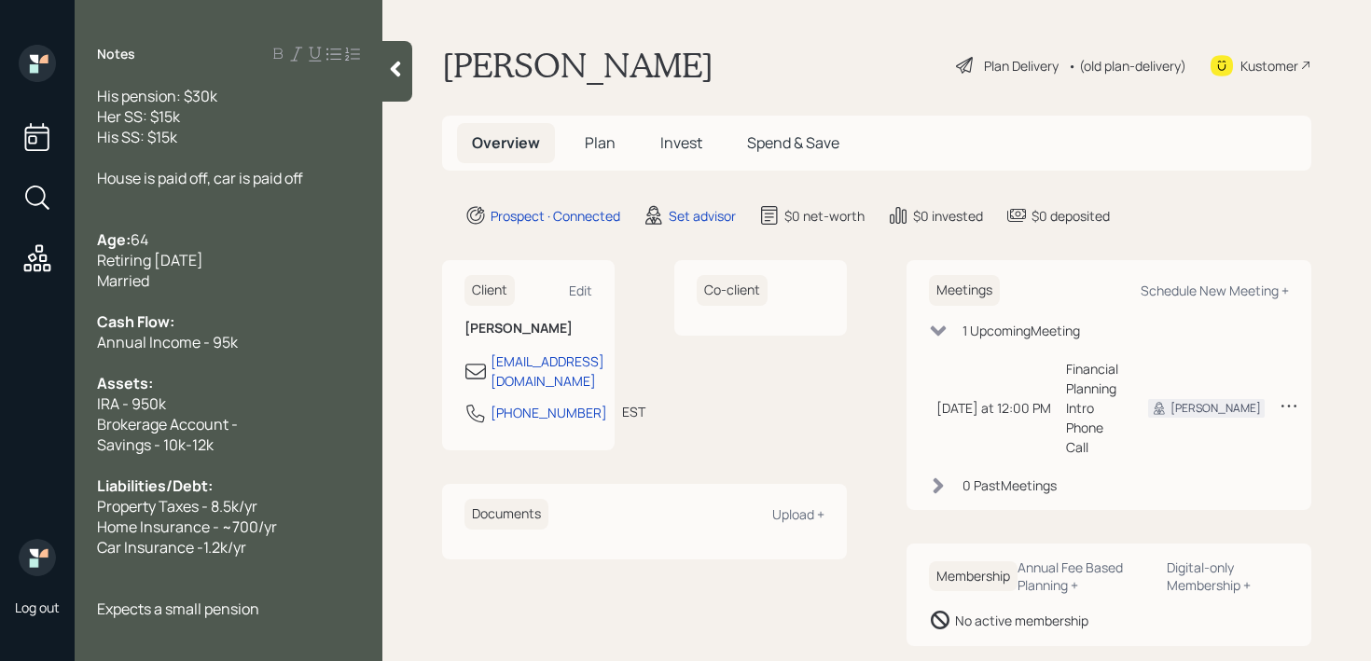
click at [252, 567] on div at bounding box center [228, 568] width 263 height 21
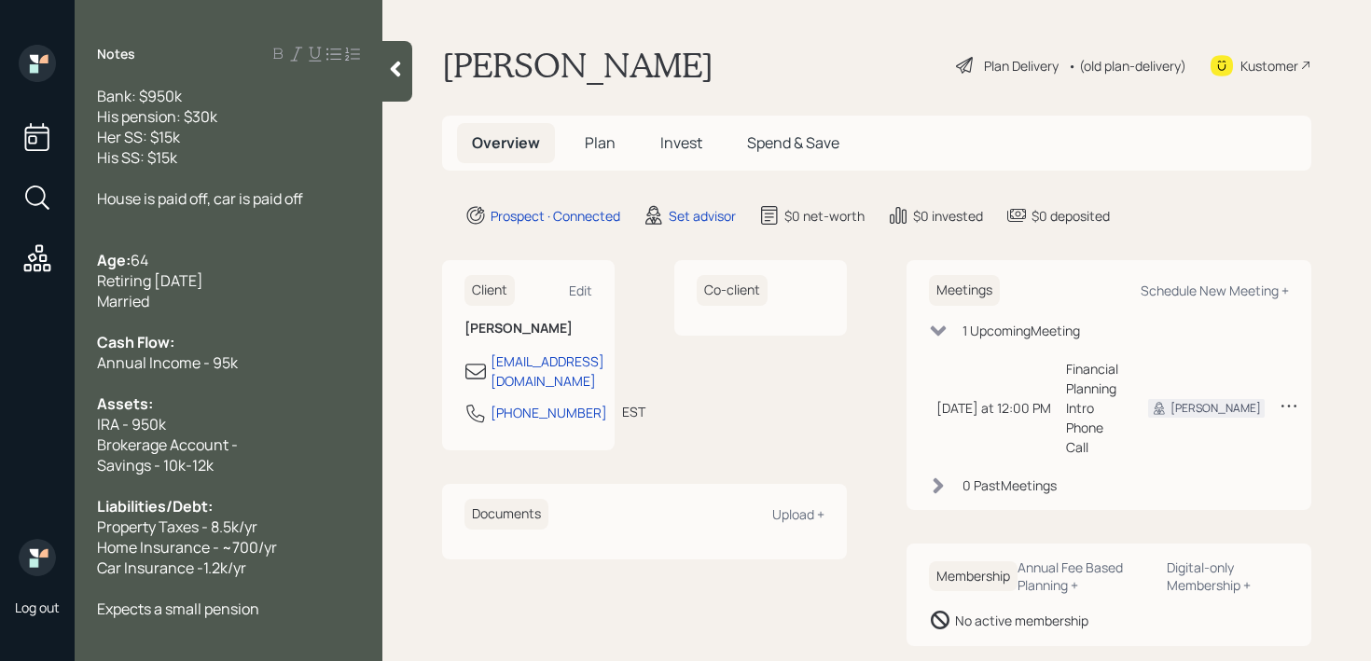
click at [1213, 194] on main "[PERSON_NAME] Plan Delivery • (old plan-delivery) Kustomer Overview Plan Invest…" at bounding box center [876, 330] width 989 height 661
click at [332, 599] on div "Expects a small pension" at bounding box center [228, 609] width 263 height 21
click at [289, 609] on div "Expects a small pension" at bounding box center [228, 609] width 263 height 21
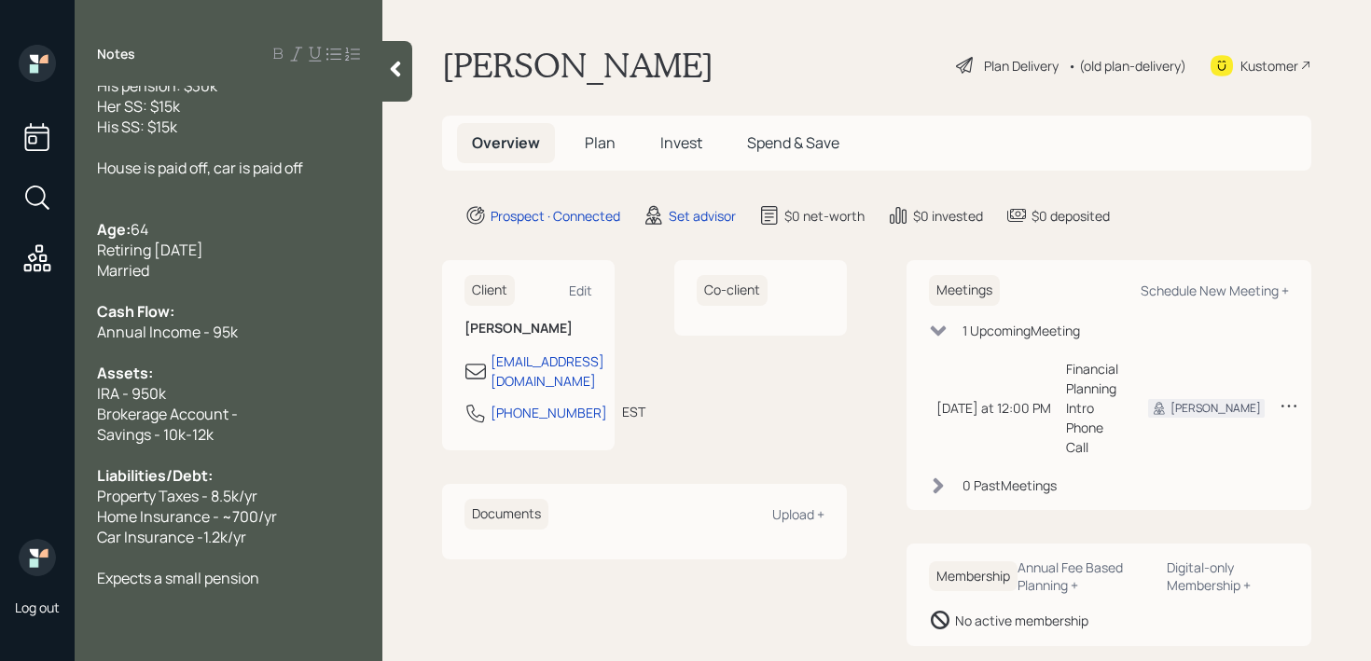
scroll to position [92, 0]
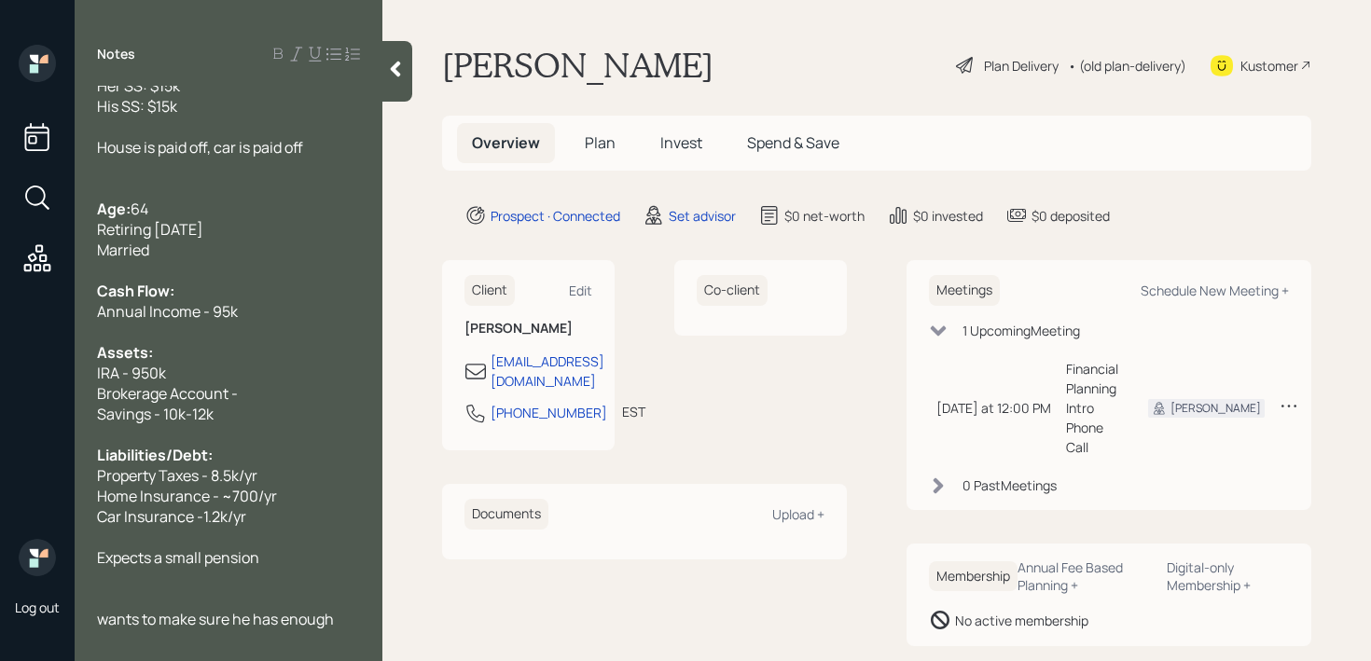
click at [1257, 300] on div "Meetings Schedule New Meeting +" at bounding box center [1109, 290] width 360 height 31
click at [1257, 301] on div "Meetings Schedule New Meeting +" at bounding box center [1109, 290] width 360 height 31
click at [1261, 291] on div "Schedule New Meeting +" at bounding box center [1215, 291] width 148 height 18
select select "round-[PERSON_NAME]"
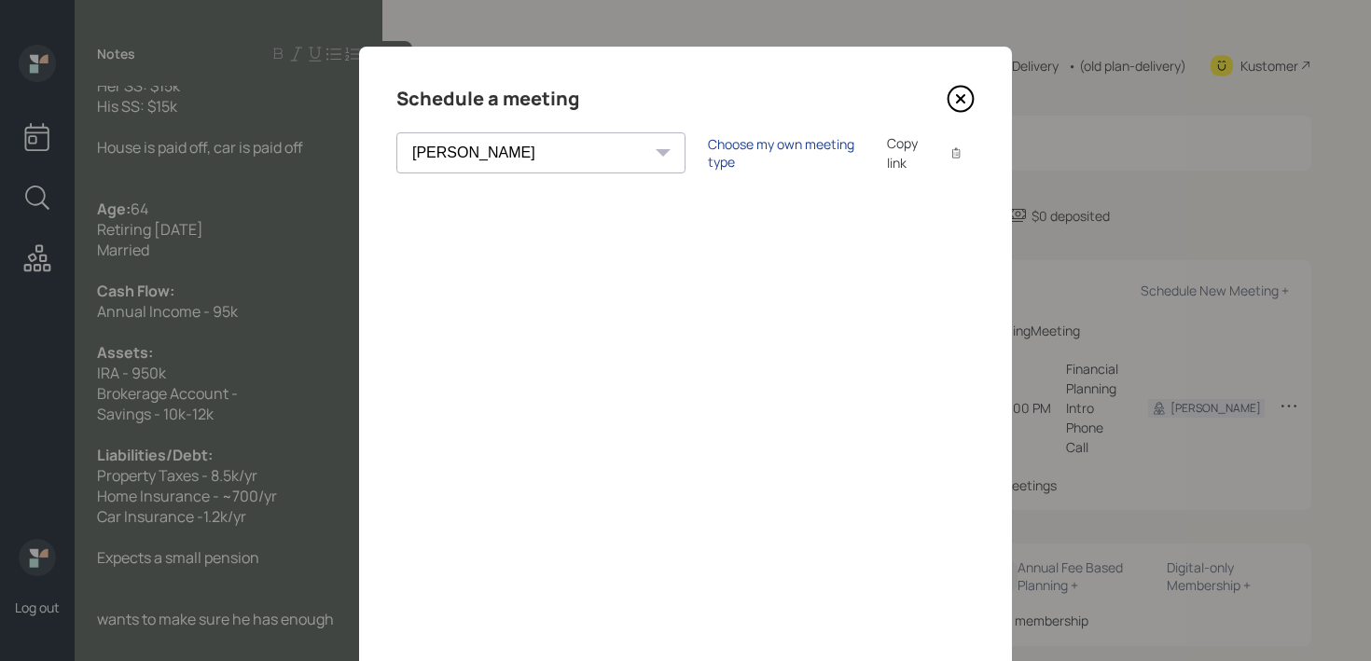
click at [744, 157] on div "Choose my own meeting type" at bounding box center [786, 152] width 157 height 35
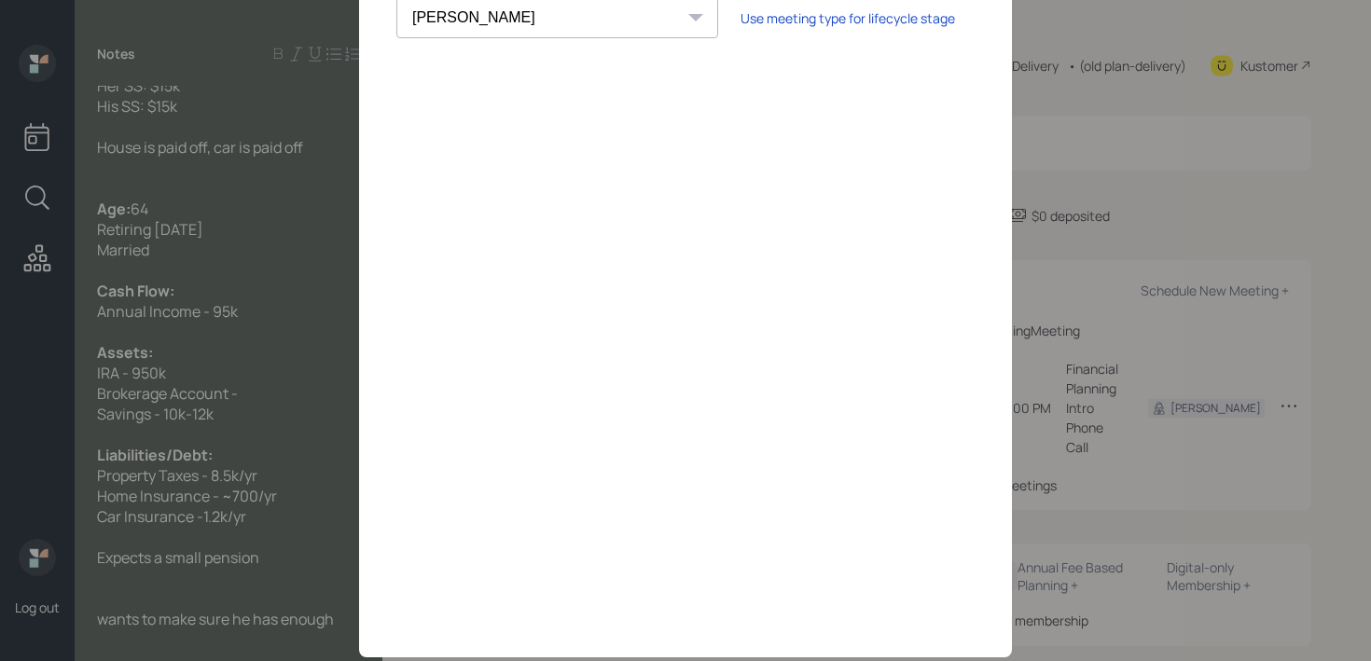
scroll to position [104, 0]
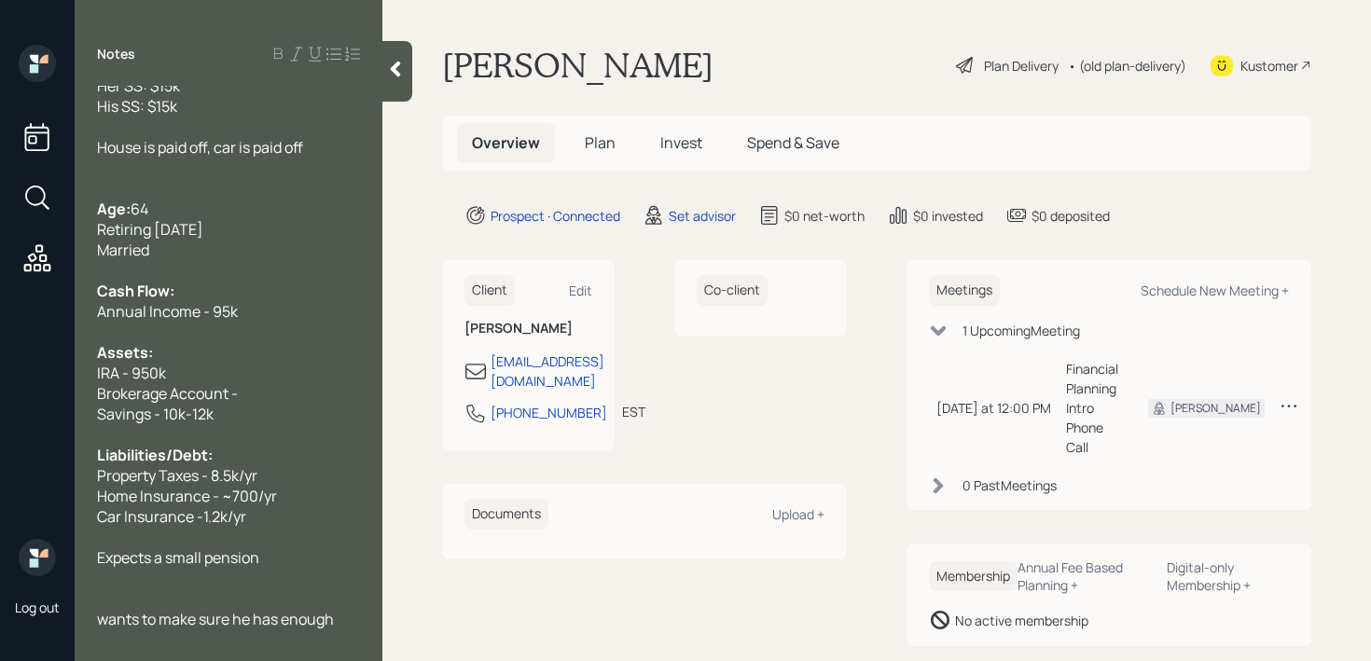
scroll to position [103, 0]
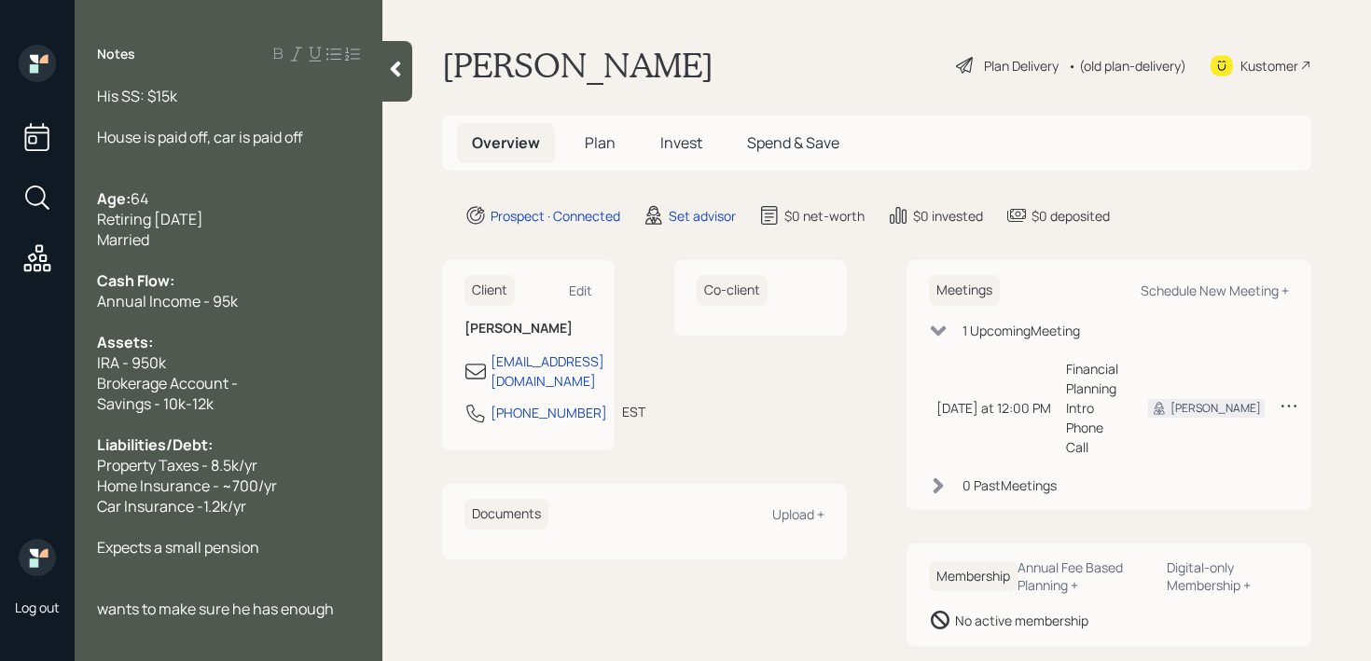
click at [275, 549] on div "Expects a small pension" at bounding box center [228, 547] width 263 height 21
click at [324, 609] on span "wants to make sure he has enough" at bounding box center [215, 609] width 237 height 21
drag, startPoint x: 336, startPoint y: 609, endPoint x: 0, endPoint y: 609, distance: 335.8
click at [0, 609] on div "Log out Notes Retiring May of next year Bank: $950k His pension: $30k Her SS: $…" at bounding box center [685, 330] width 1371 height 661
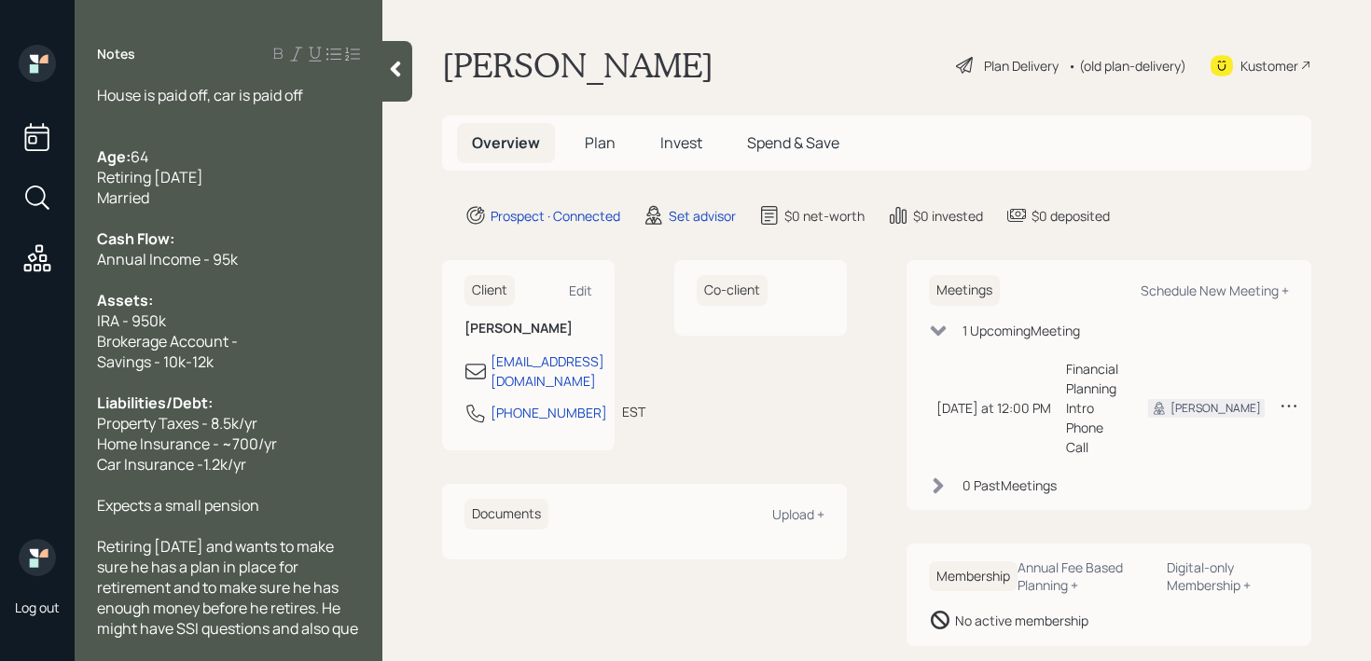
scroll to position [165, 0]
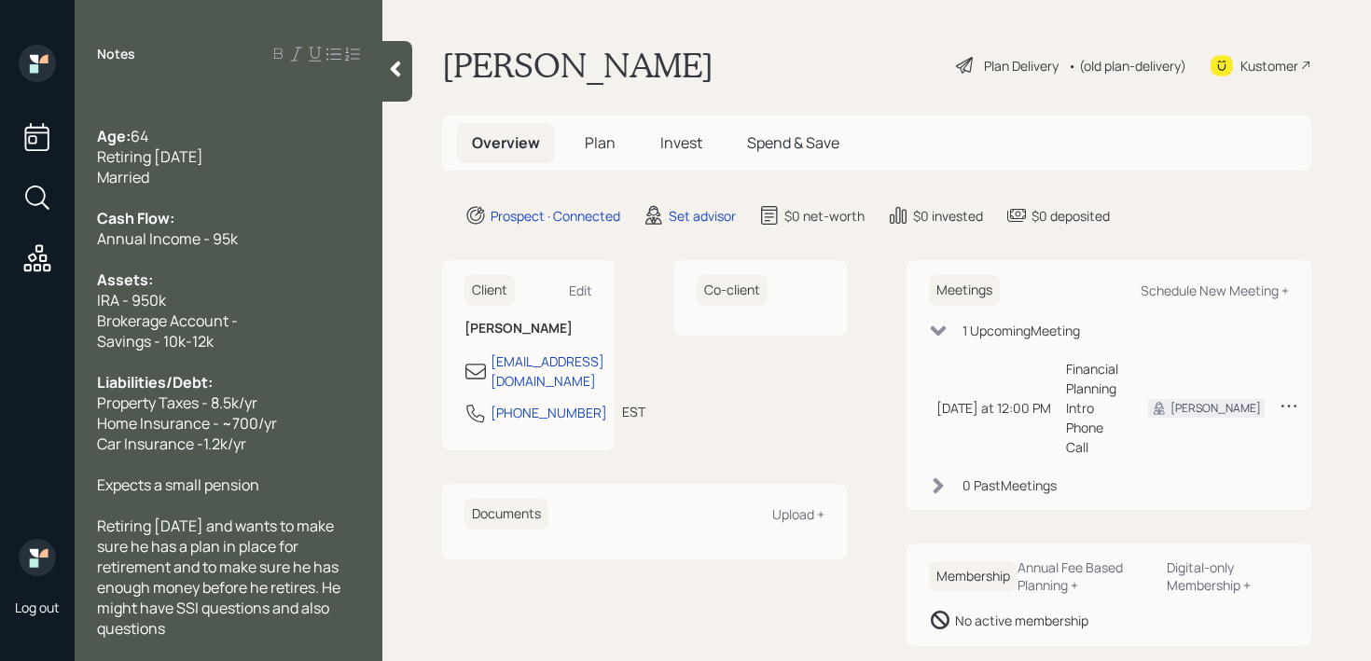
click at [346, 478] on div "Expects a small pension" at bounding box center [228, 485] width 263 height 21
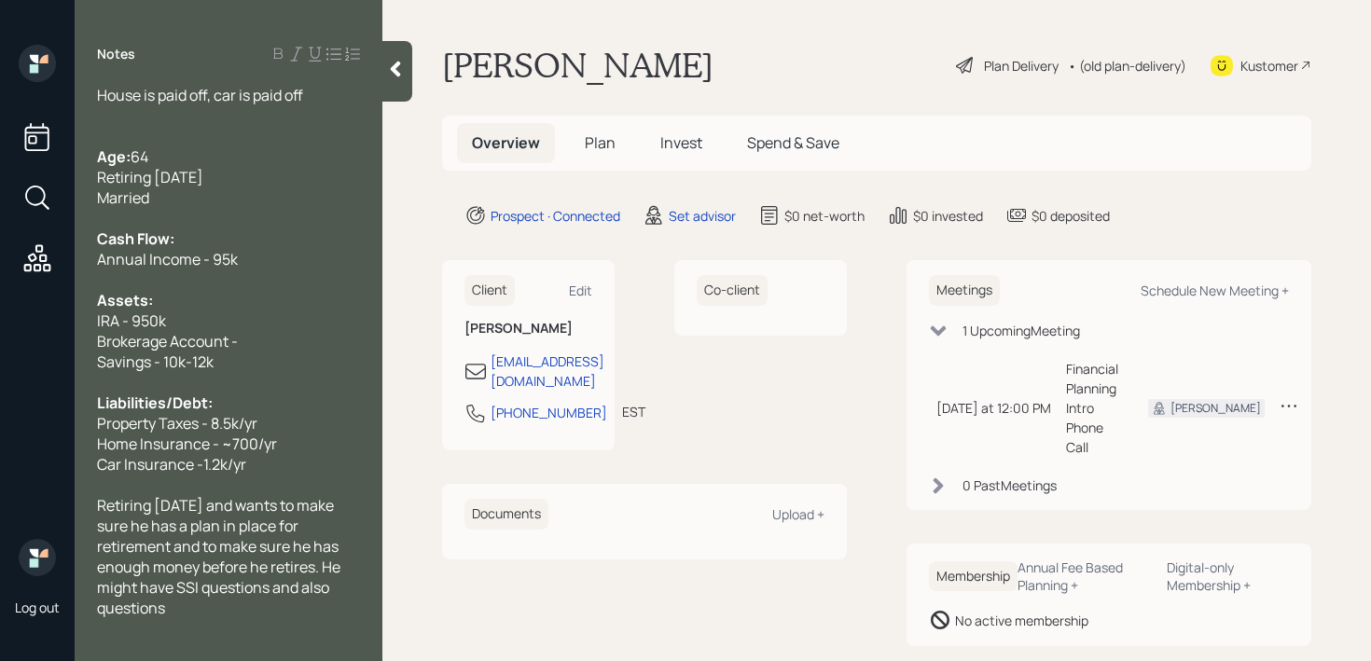
scroll to position [144, 0]
click at [285, 602] on div "Retiring [DATE] and wants to make sure he has a plan in place for retirement an…" at bounding box center [228, 557] width 263 height 123
